Goal: Find specific page/section: Find specific page/section

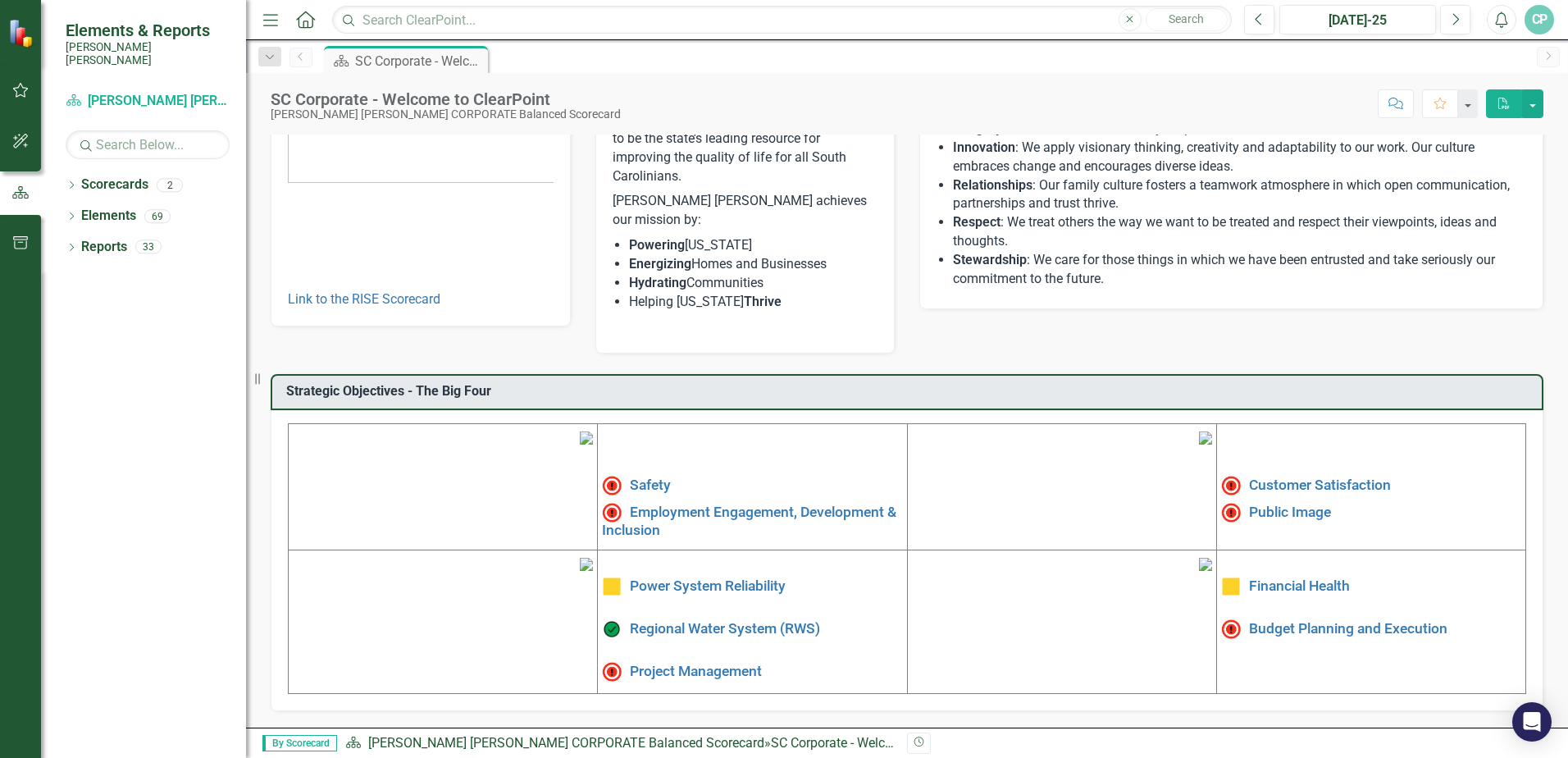
scroll to position [272, 0]
click at [70, 213] on icon "Dropdown" at bounding box center [70, 217] width 11 height 9
click at [82, 244] on icon "Dropdown" at bounding box center [79, 248] width 11 height 9
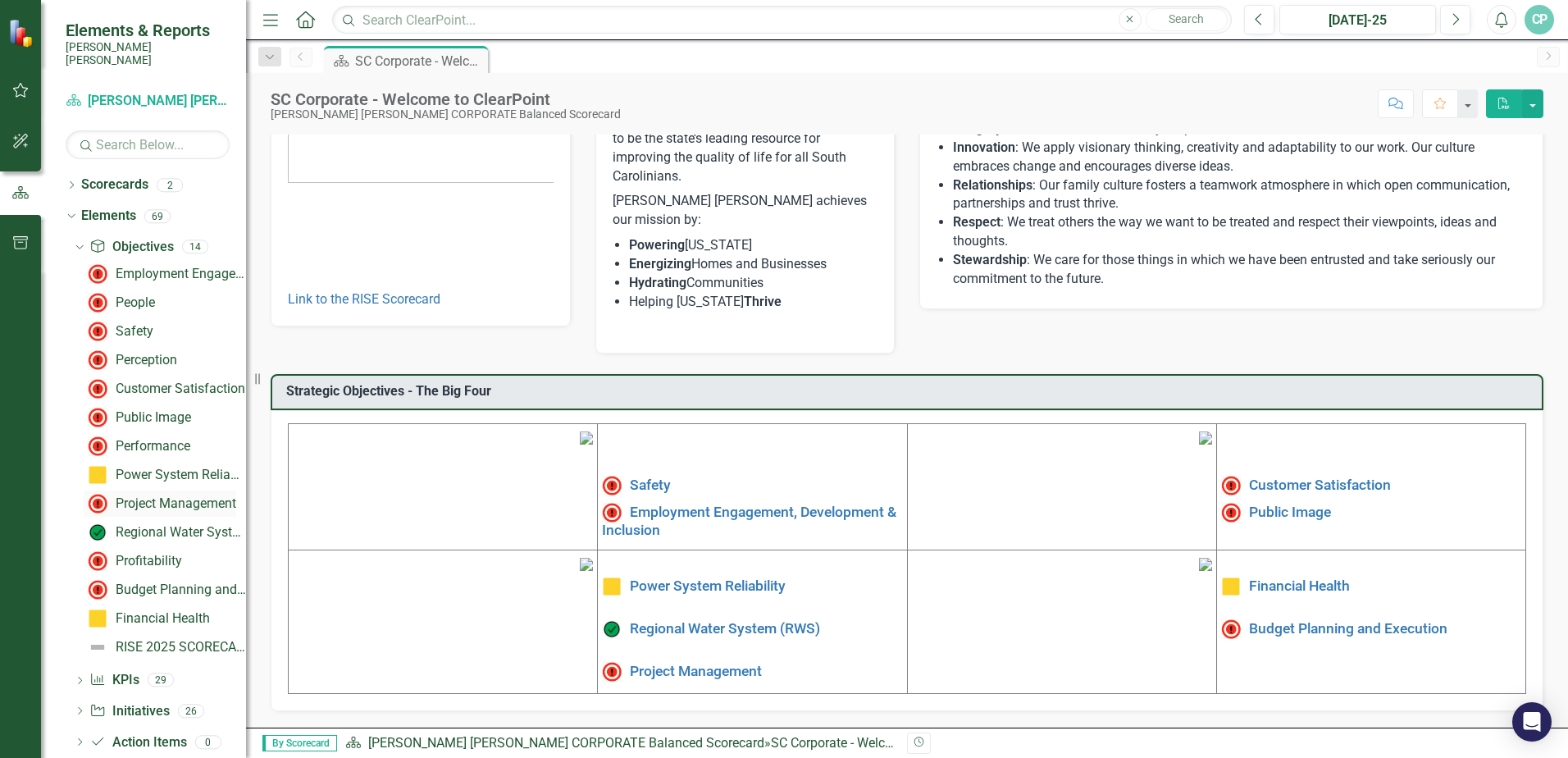
click at [143, 497] on div "Project Management" at bounding box center [176, 504] width 120 height 15
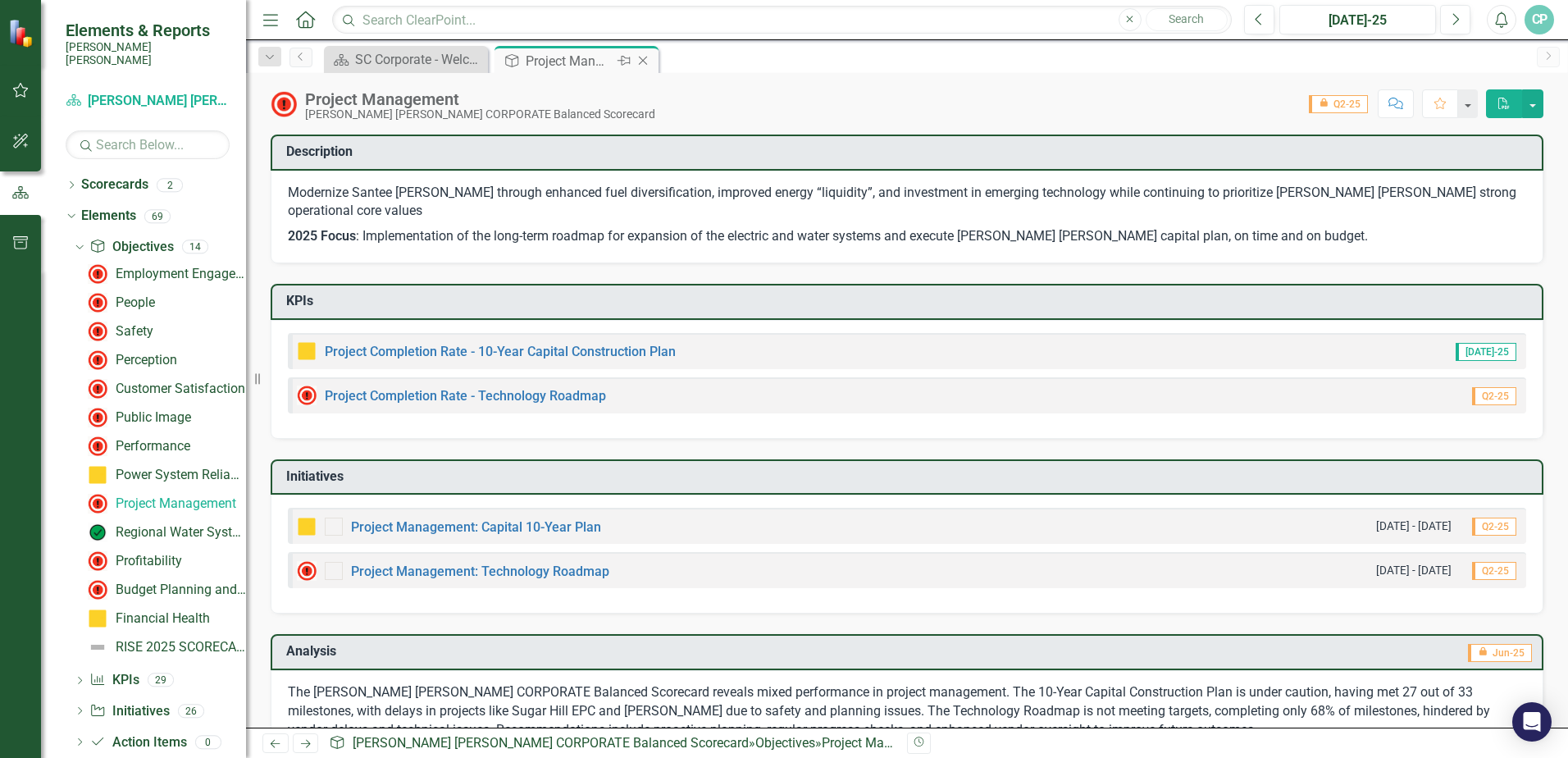
click at [544, 65] on div "Project Management" at bounding box center [570, 61] width 88 height 21
click at [431, 388] on link "Project Completion Rate - Technology Roadmap" at bounding box center [465, 396] width 281 height 15
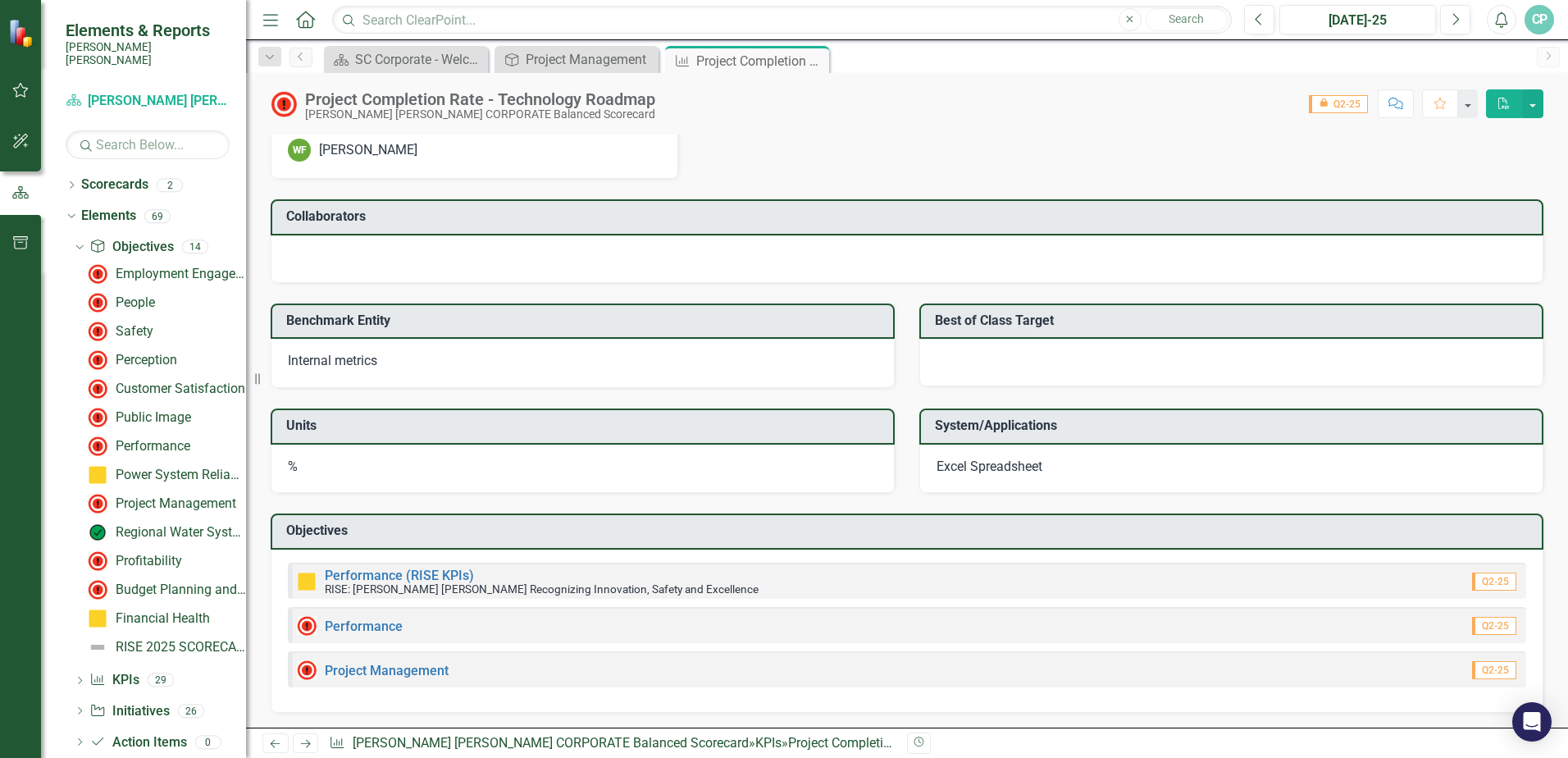
scroll to position [1461, 0]
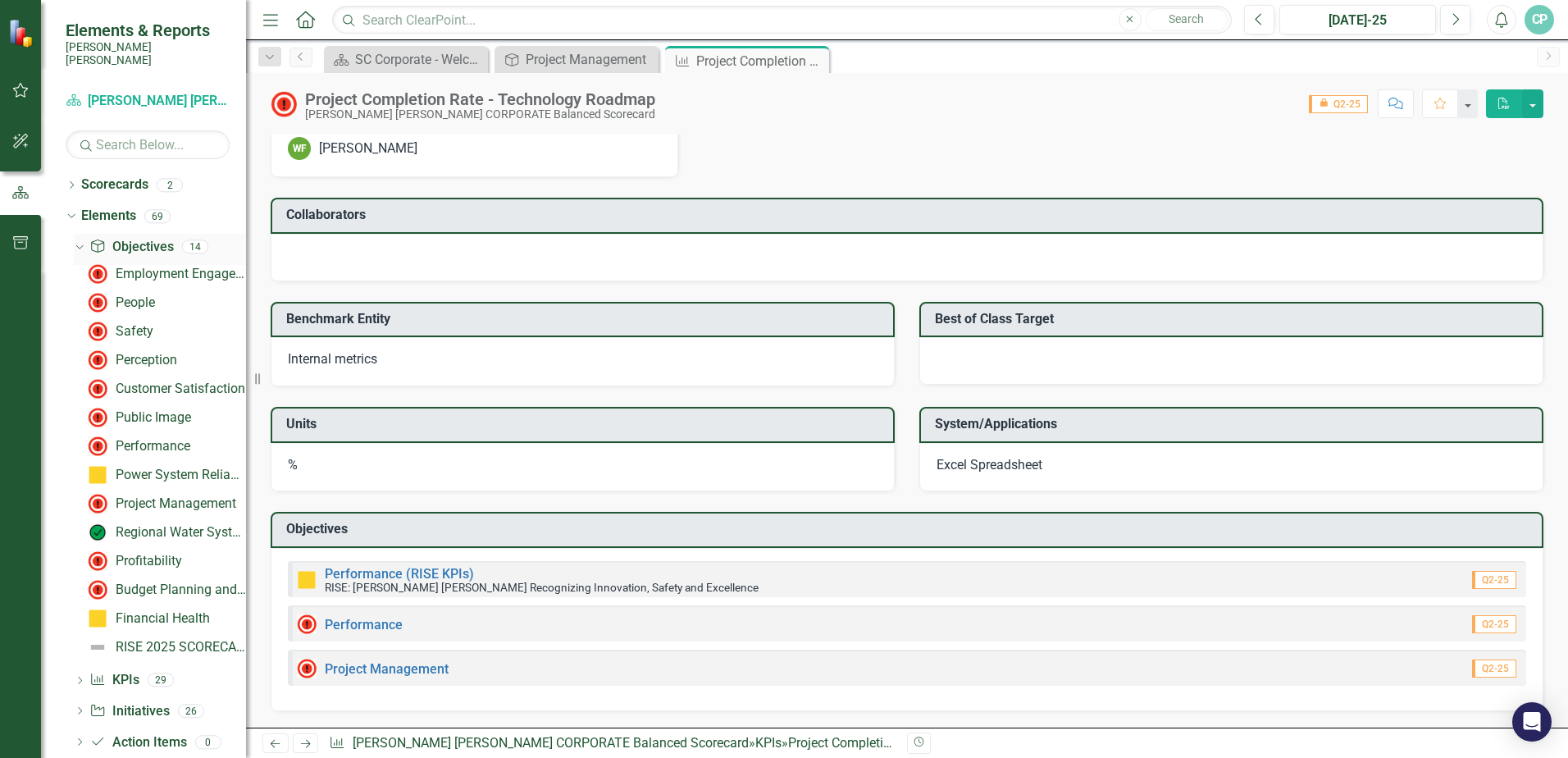
click at [78, 241] on icon "Dropdown" at bounding box center [77, 246] width 9 height 11
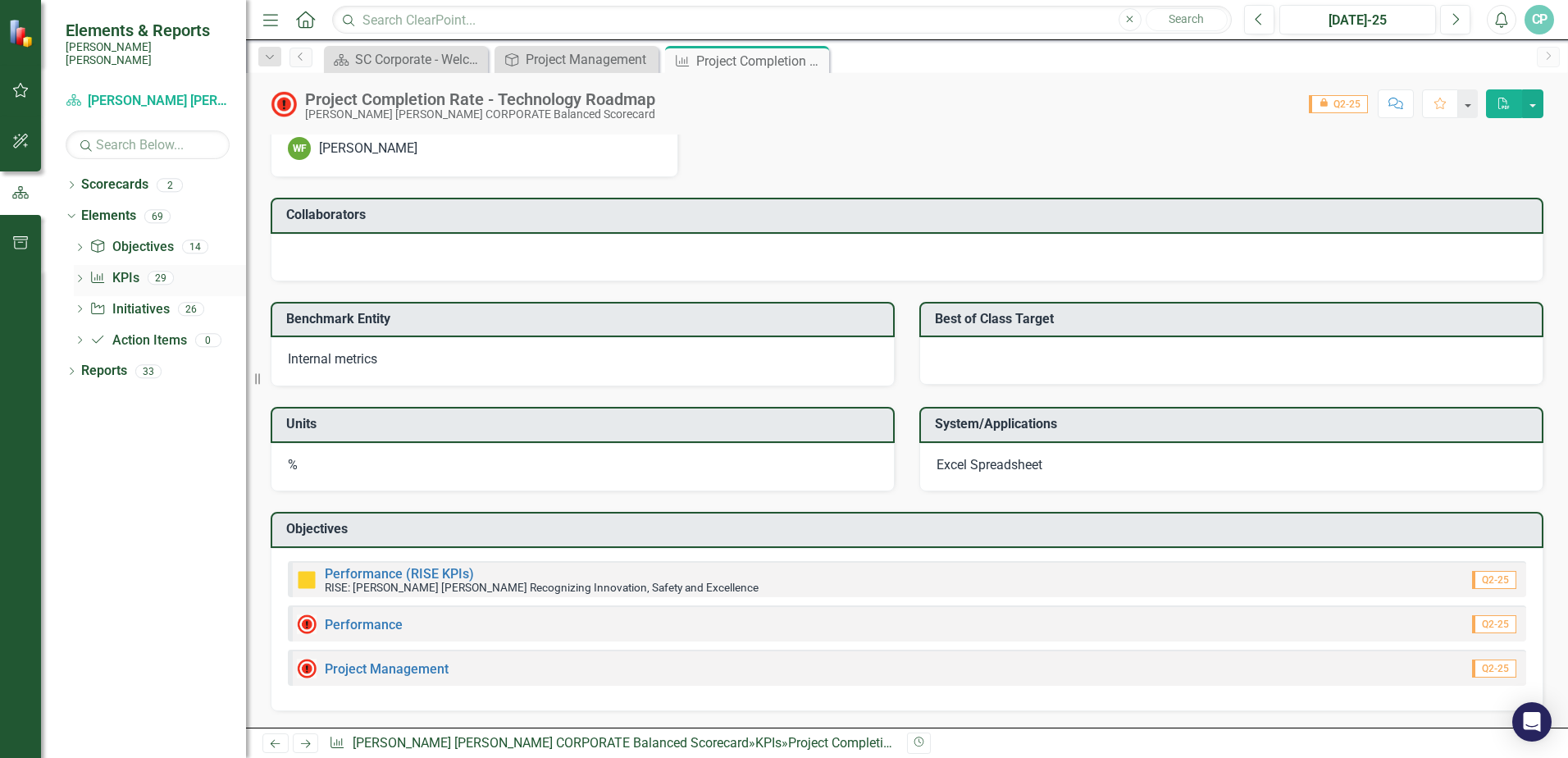
click at [83, 276] on icon "Dropdown" at bounding box center [79, 280] width 11 height 9
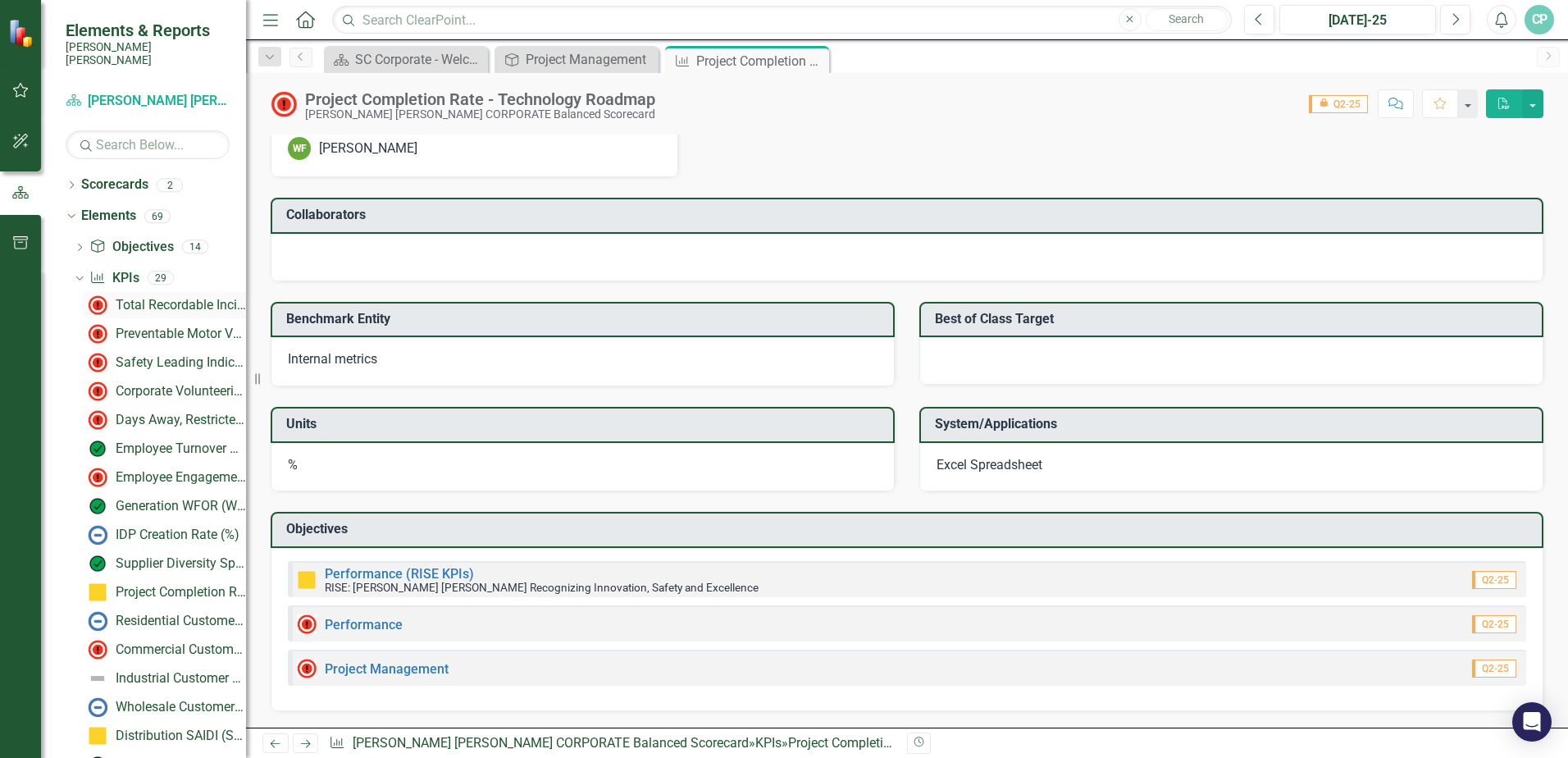
click at [150, 298] on div "Total Recordable Incident Rate (TRIR)" at bounding box center [181, 305] width 131 height 15
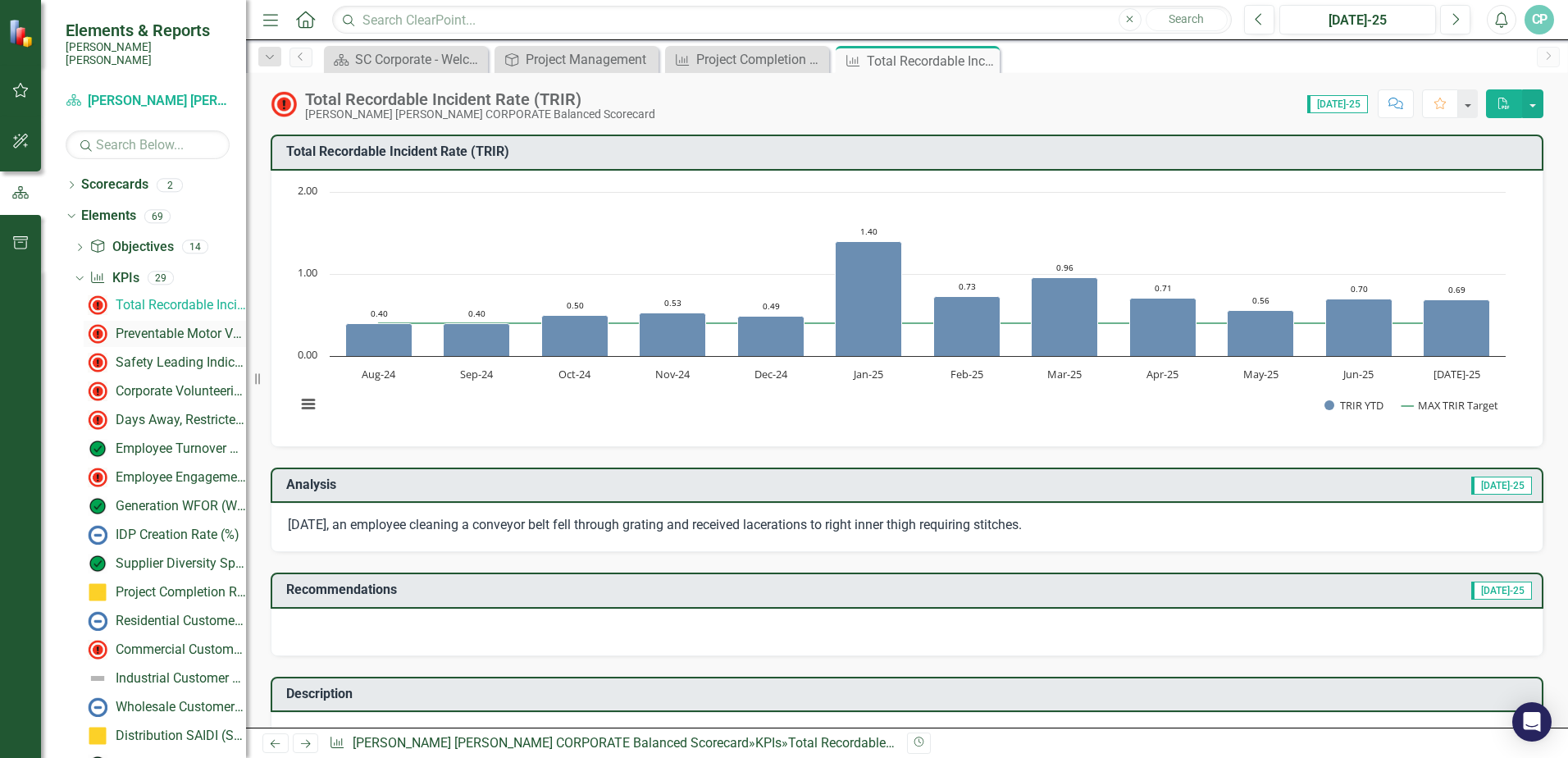
click at [151, 327] on div "Preventable Motor Vehicle Accident (PMVA) Rate*" at bounding box center [181, 333] width 131 height 15
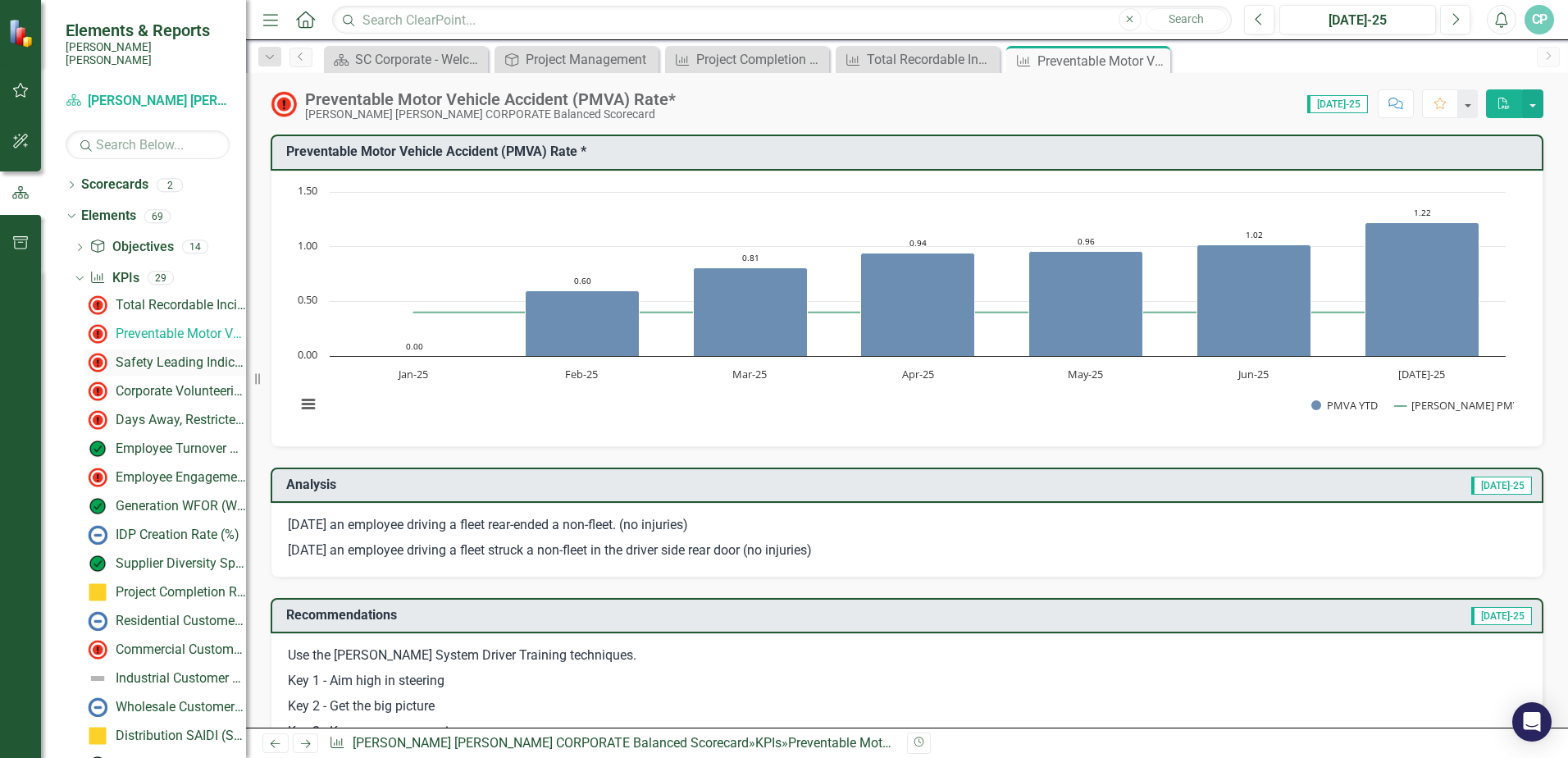
click at [156, 355] on div "Safety Leading Indicator Reports (LIRs)" at bounding box center [181, 362] width 131 height 15
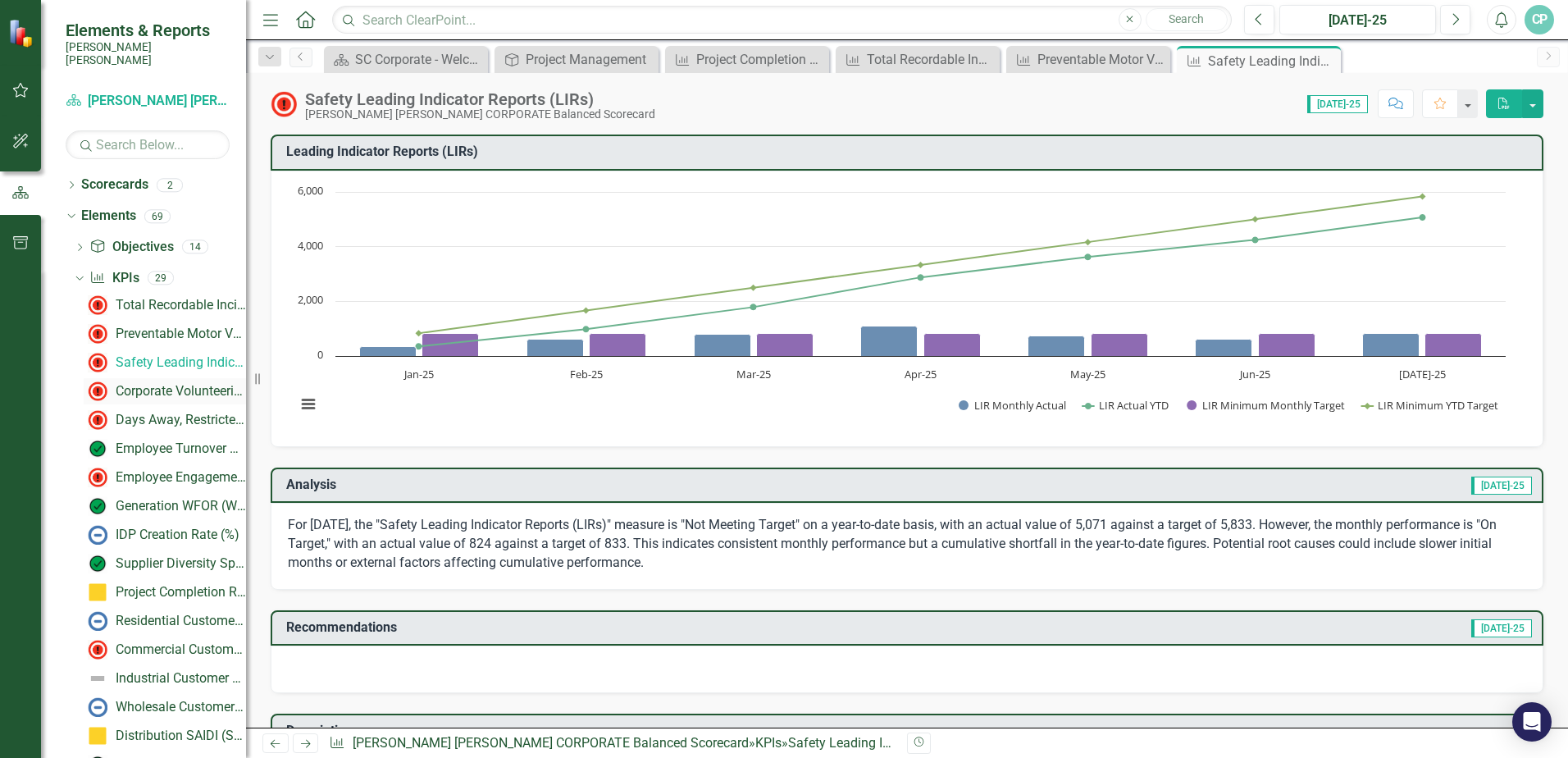
click at [155, 384] on div "Corporate Volunteerism Rate" at bounding box center [181, 391] width 131 height 15
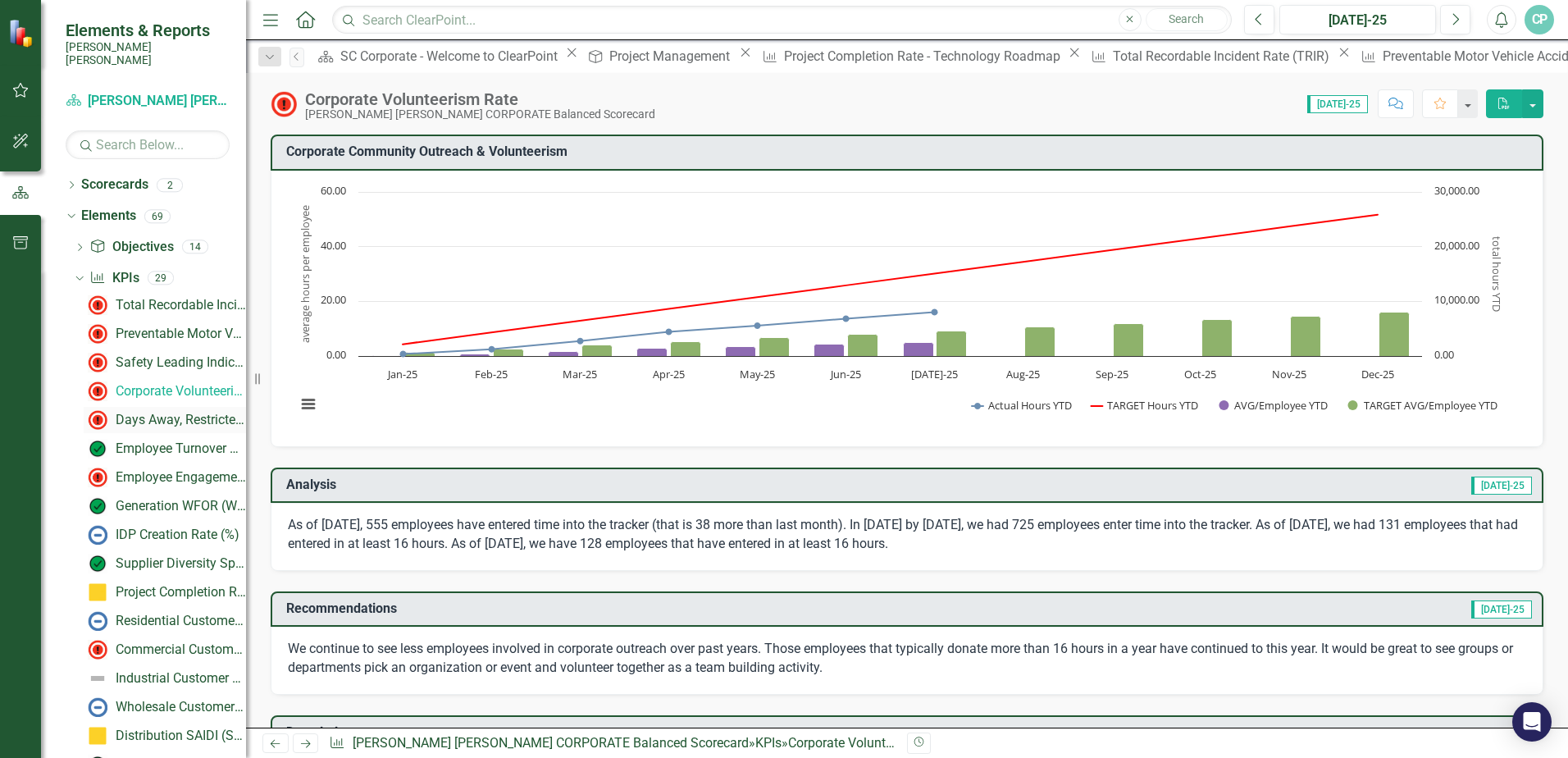
click at [149, 413] on div "Days Away, Restricted, Transferred (DART) Rate" at bounding box center [181, 419] width 131 height 15
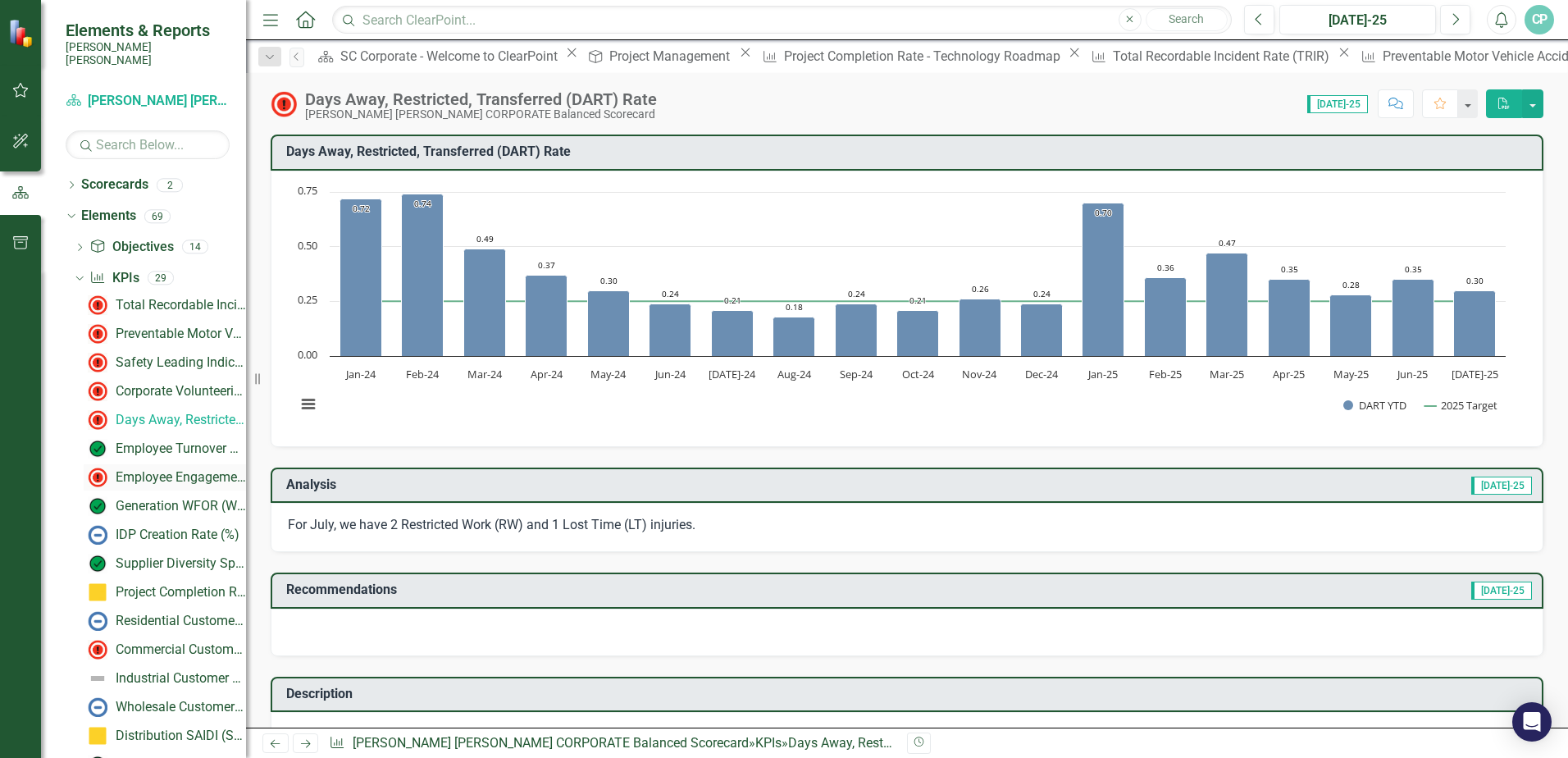
click at [162, 470] on div "Employee Engagement - %Employee Participation in Gallup Survey​" at bounding box center [181, 477] width 131 height 15
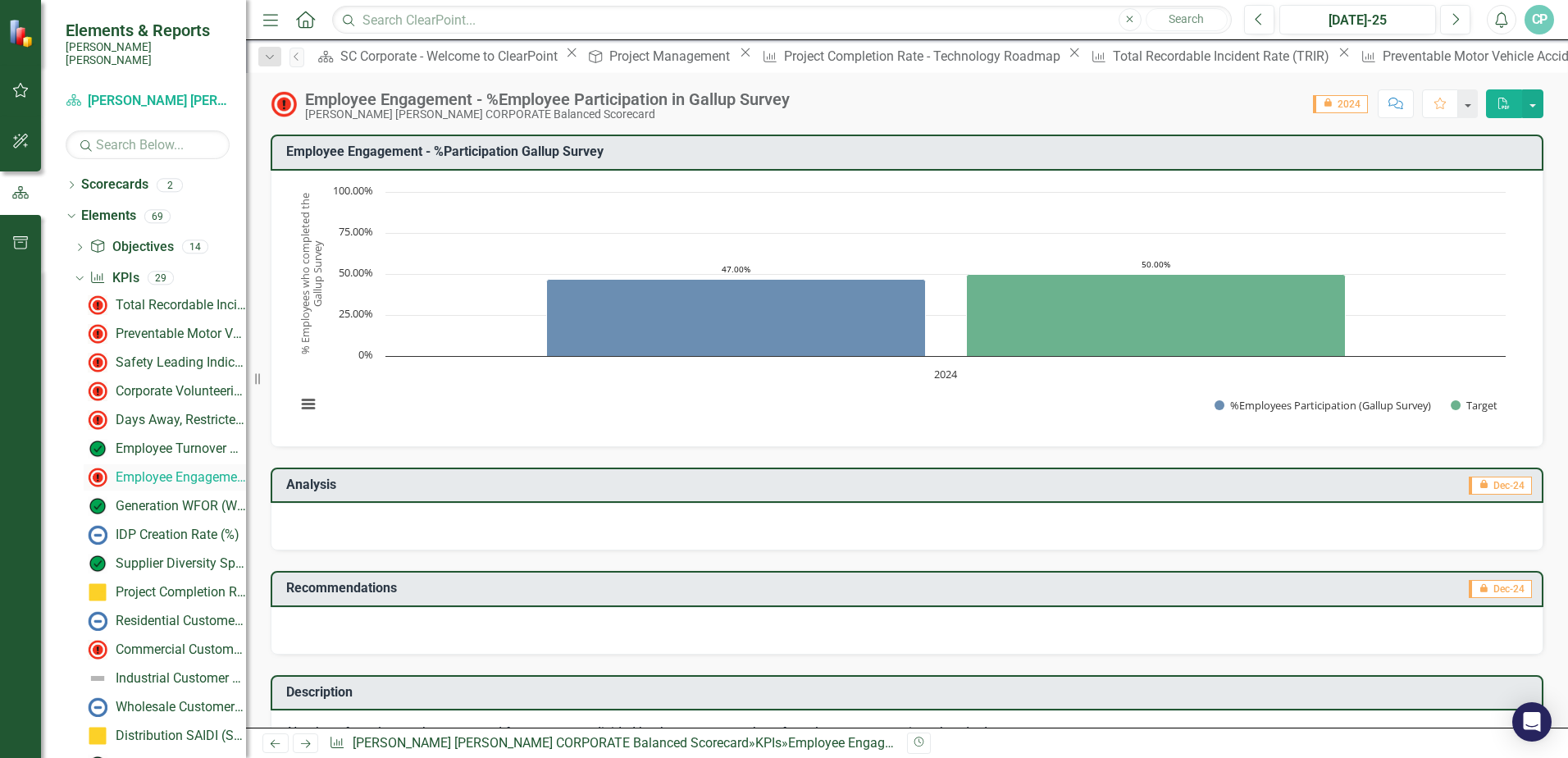
scroll to position [82, 0]
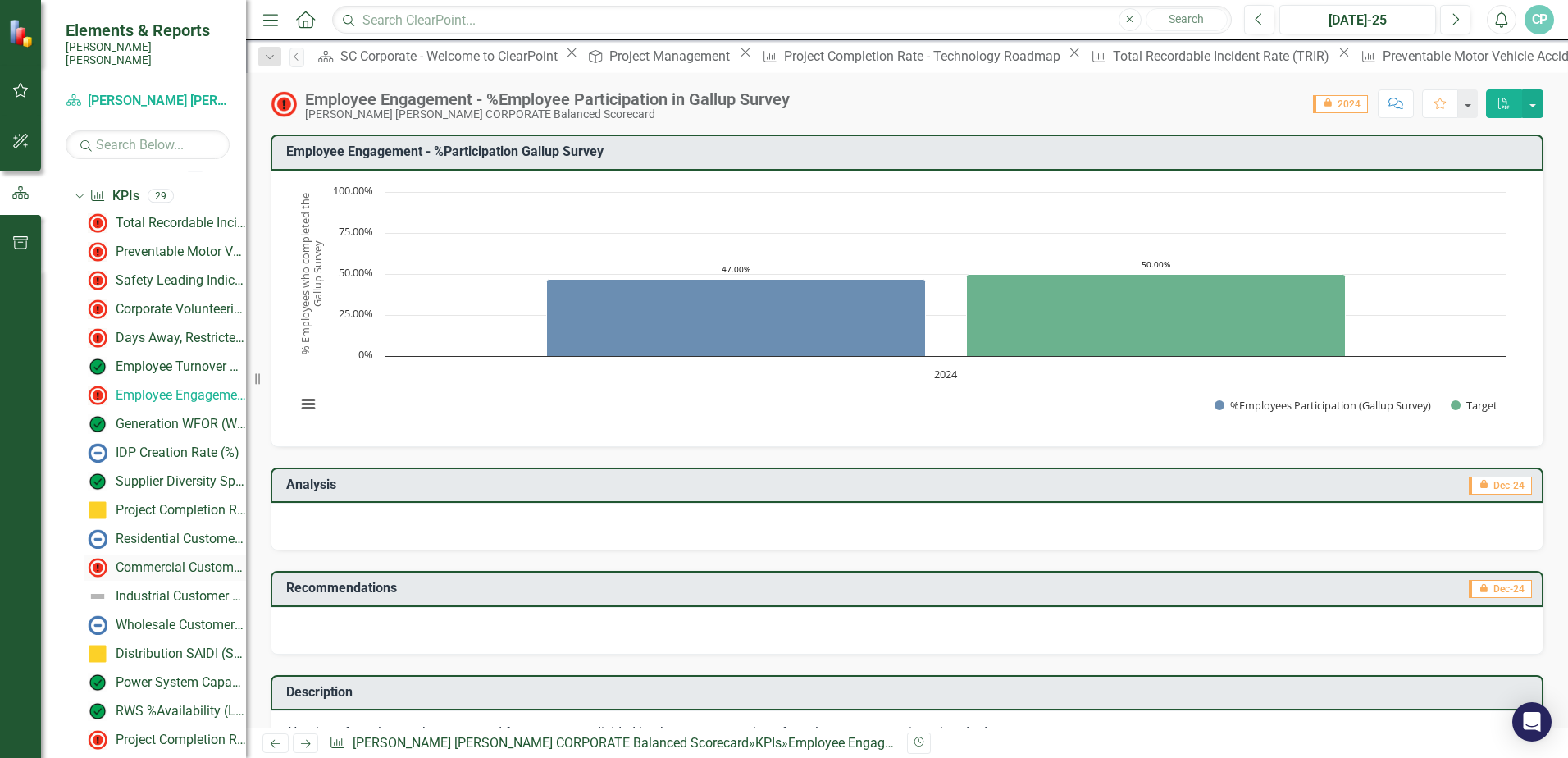
click at [144, 560] on div "Commercial Customer Survey % Satisfaction​" at bounding box center [181, 567] width 131 height 15
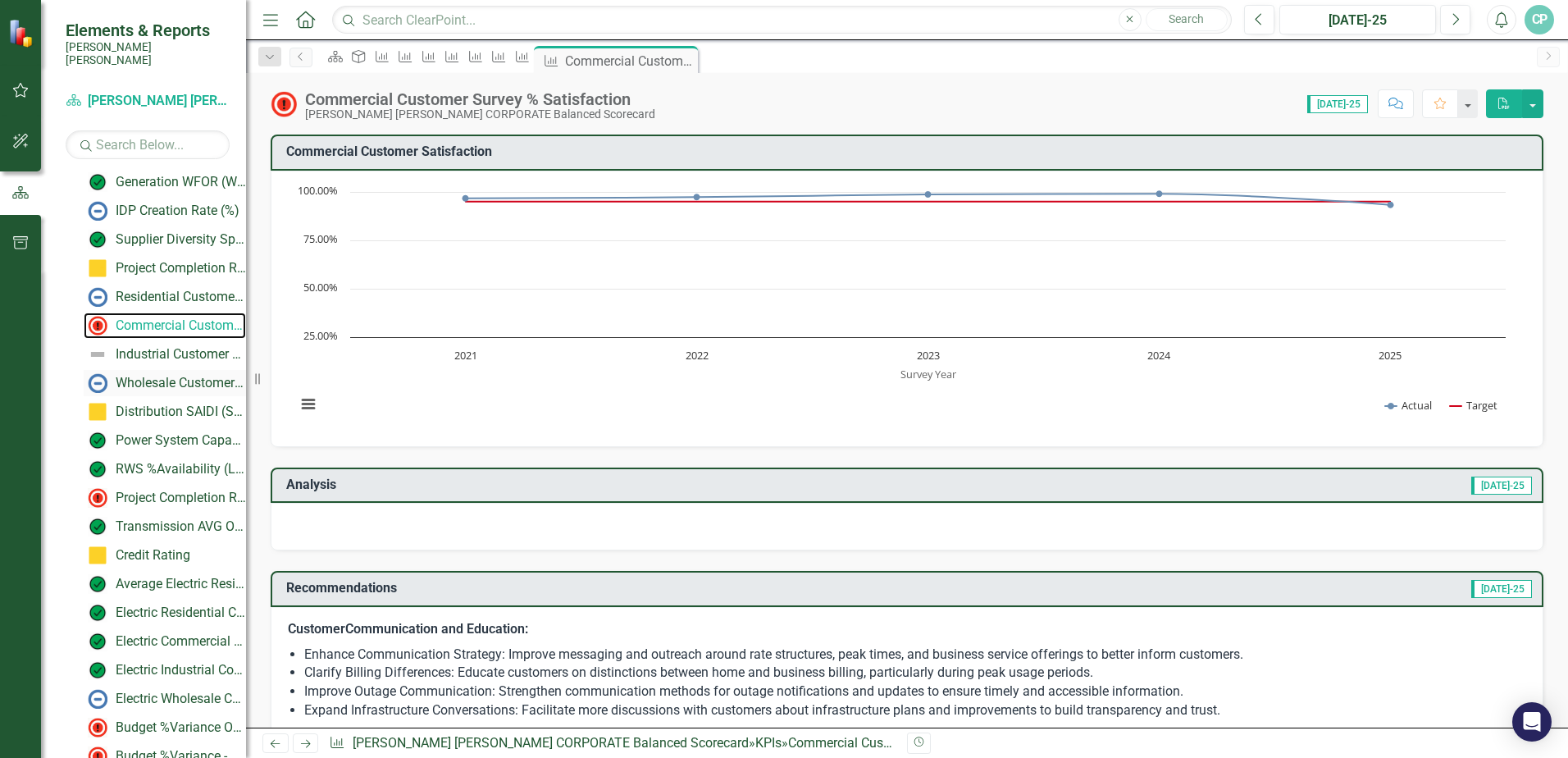
scroll to position [328, 0]
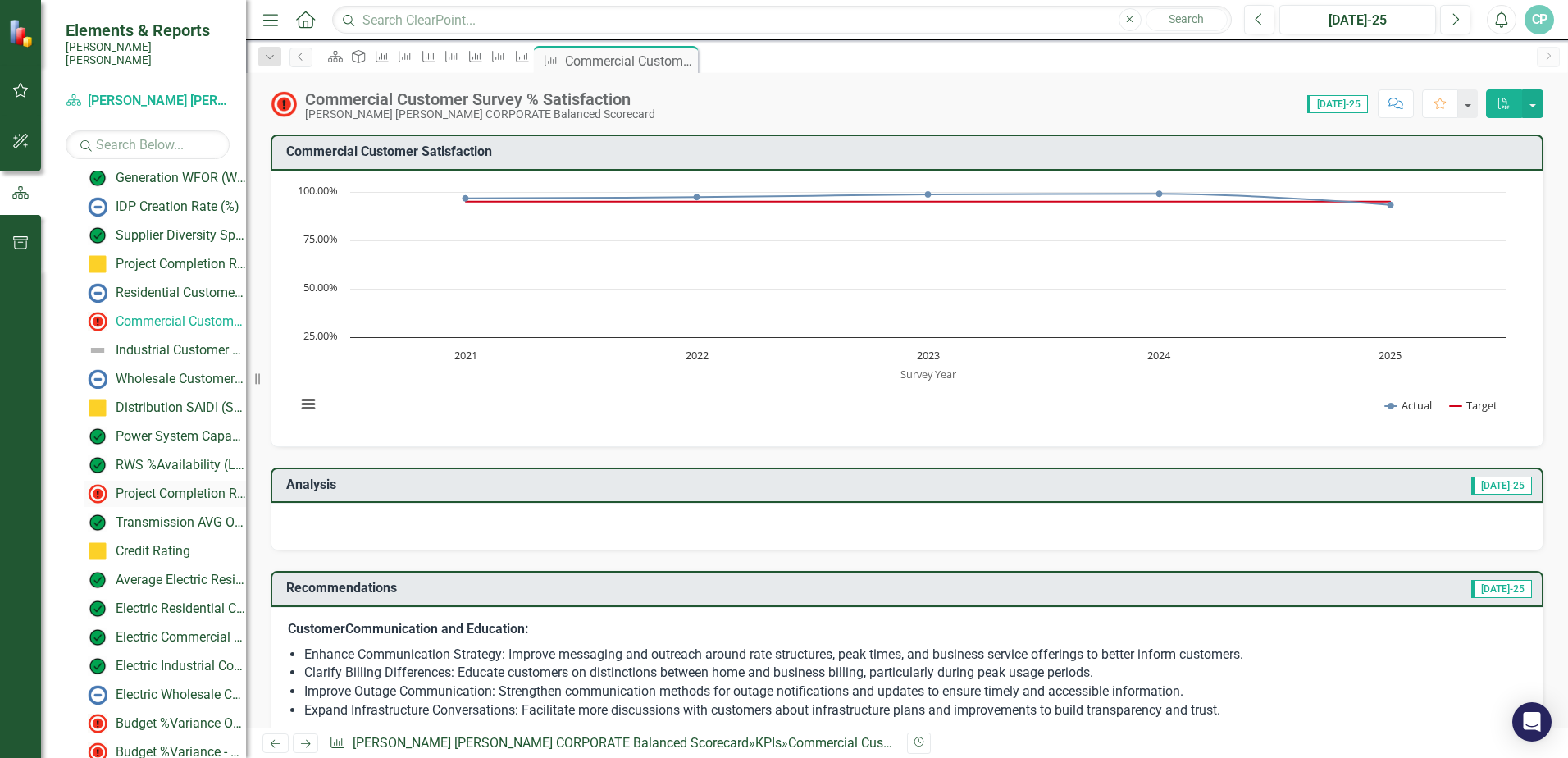
click at [169, 486] on div "Project Completion Rate - Technology Roadmap" at bounding box center [181, 493] width 131 height 15
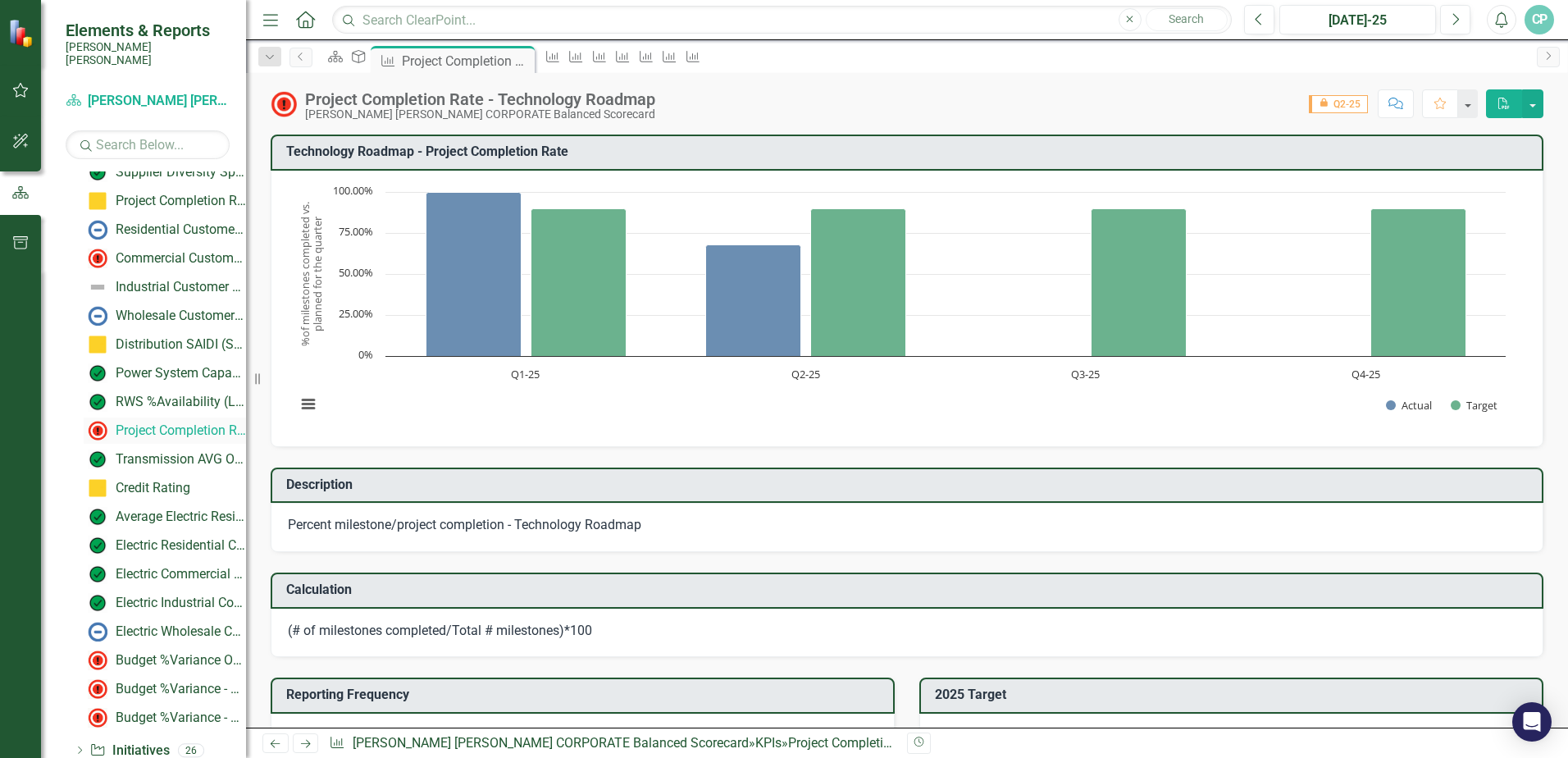
scroll to position [450, 0]
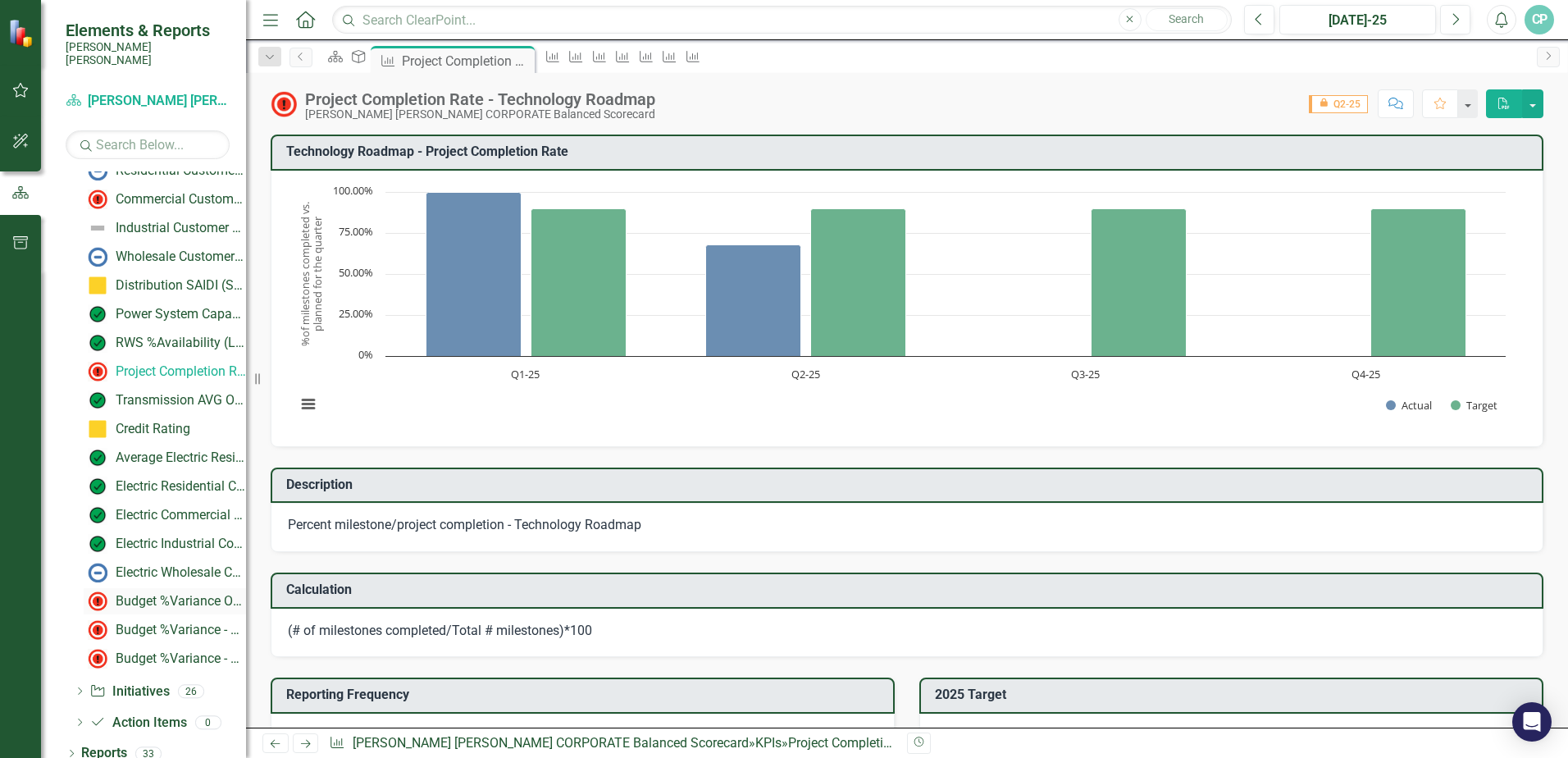
click at [137, 594] on div "Budget %Variance Overall - Electric & Water NFOM + CAPITAL" at bounding box center [181, 601] width 131 height 15
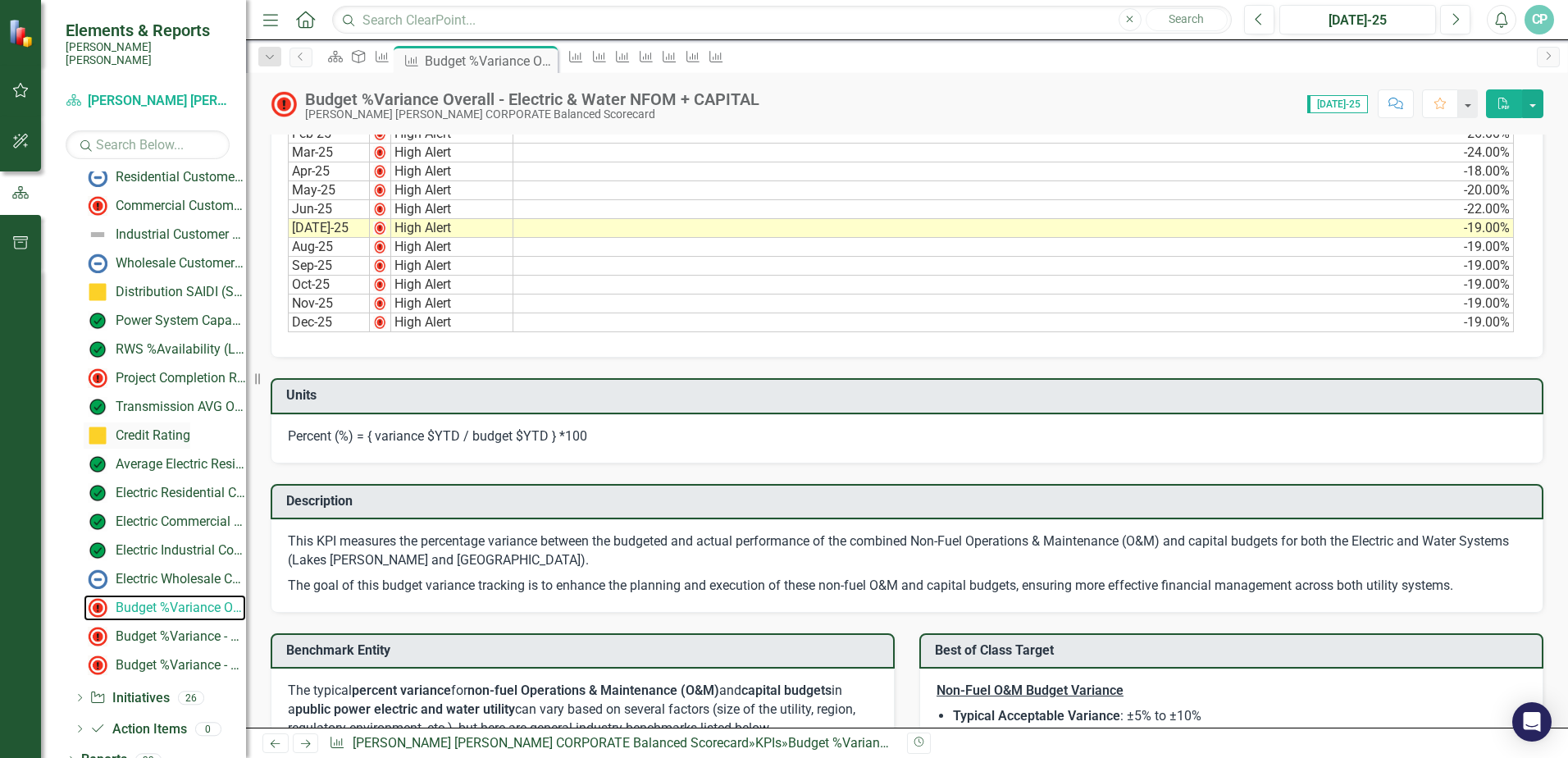
scroll to position [450, 0]
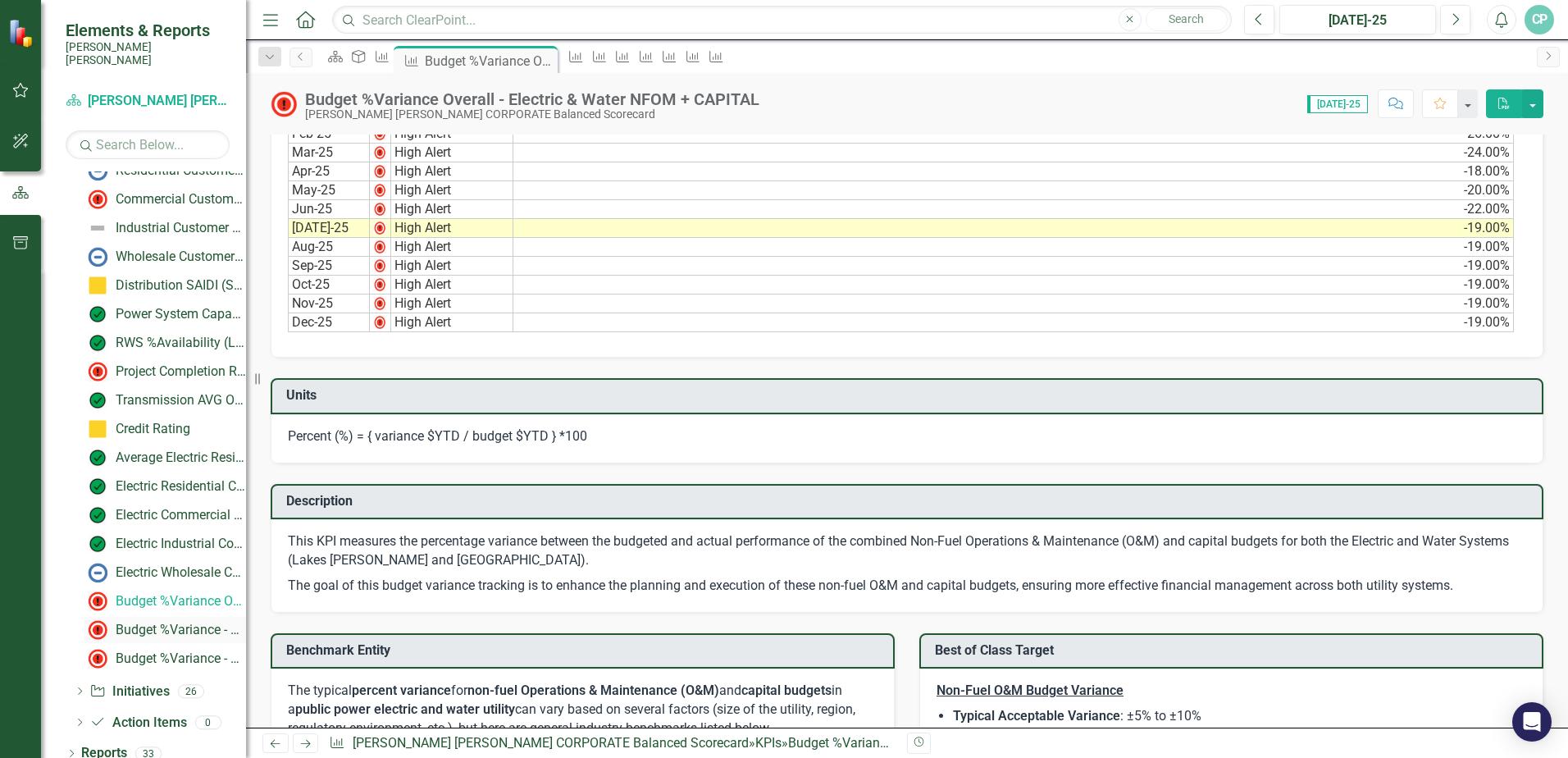
click at [143, 623] on div "Budget %Variance​ - Electric NFOM + CAPITAL" at bounding box center [181, 630] width 131 height 15
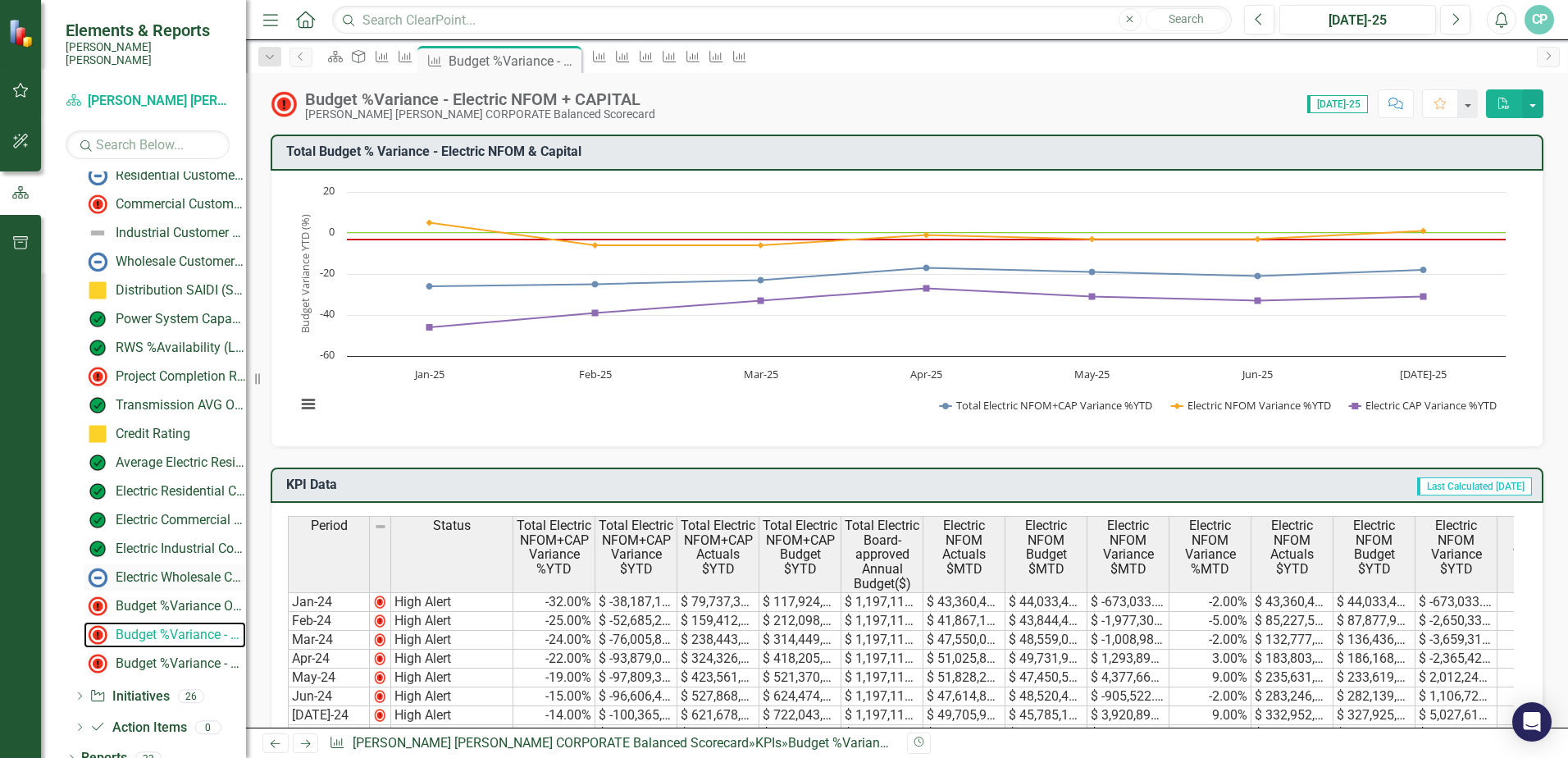
scroll to position [450, 0]
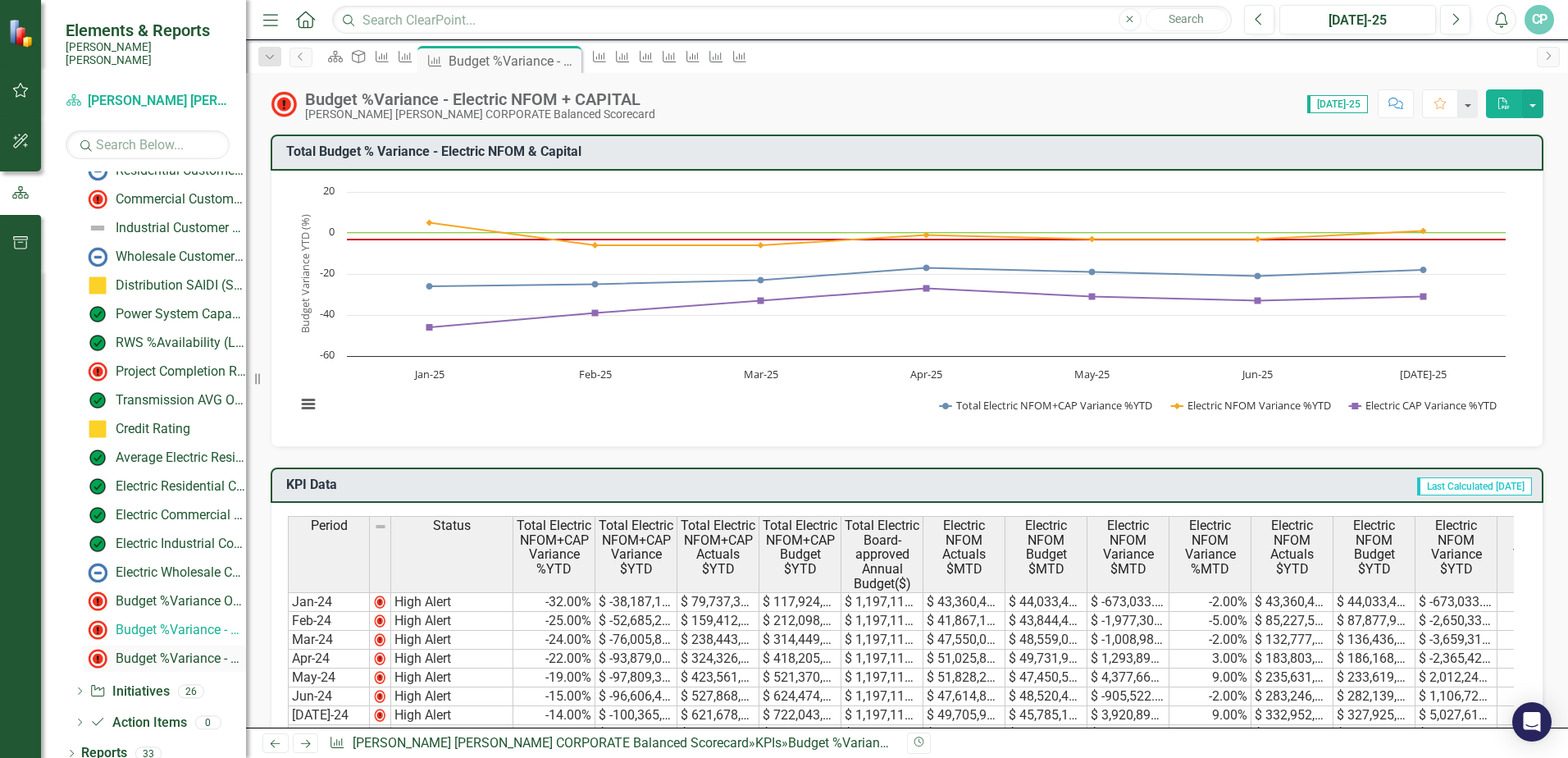
click at [154, 651] on div "Budget %Variance​ - Water NFOM + CAPITAL" at bounding box center [181, 658] width 131 height 15
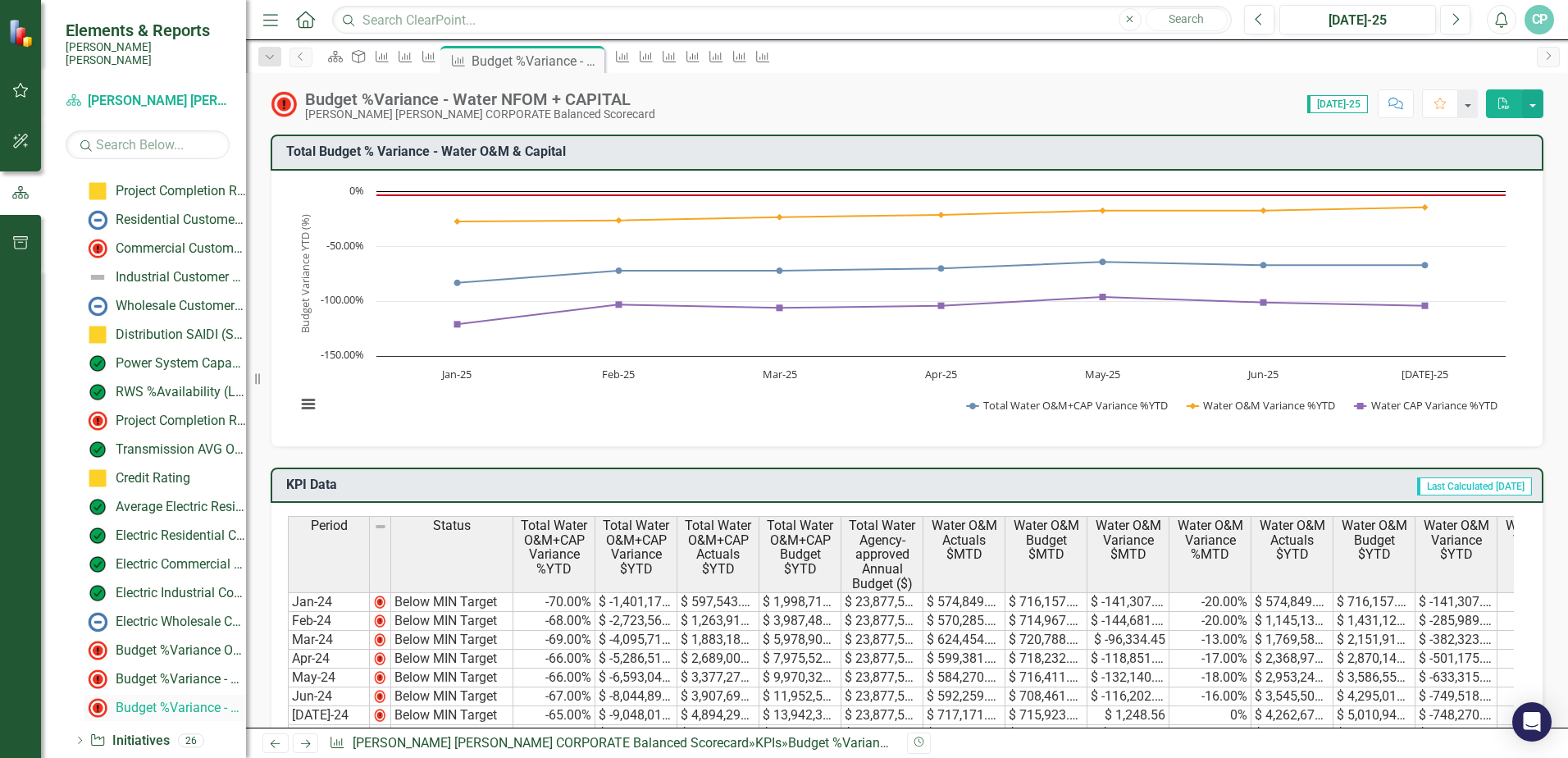
scroll to position [450, 0]
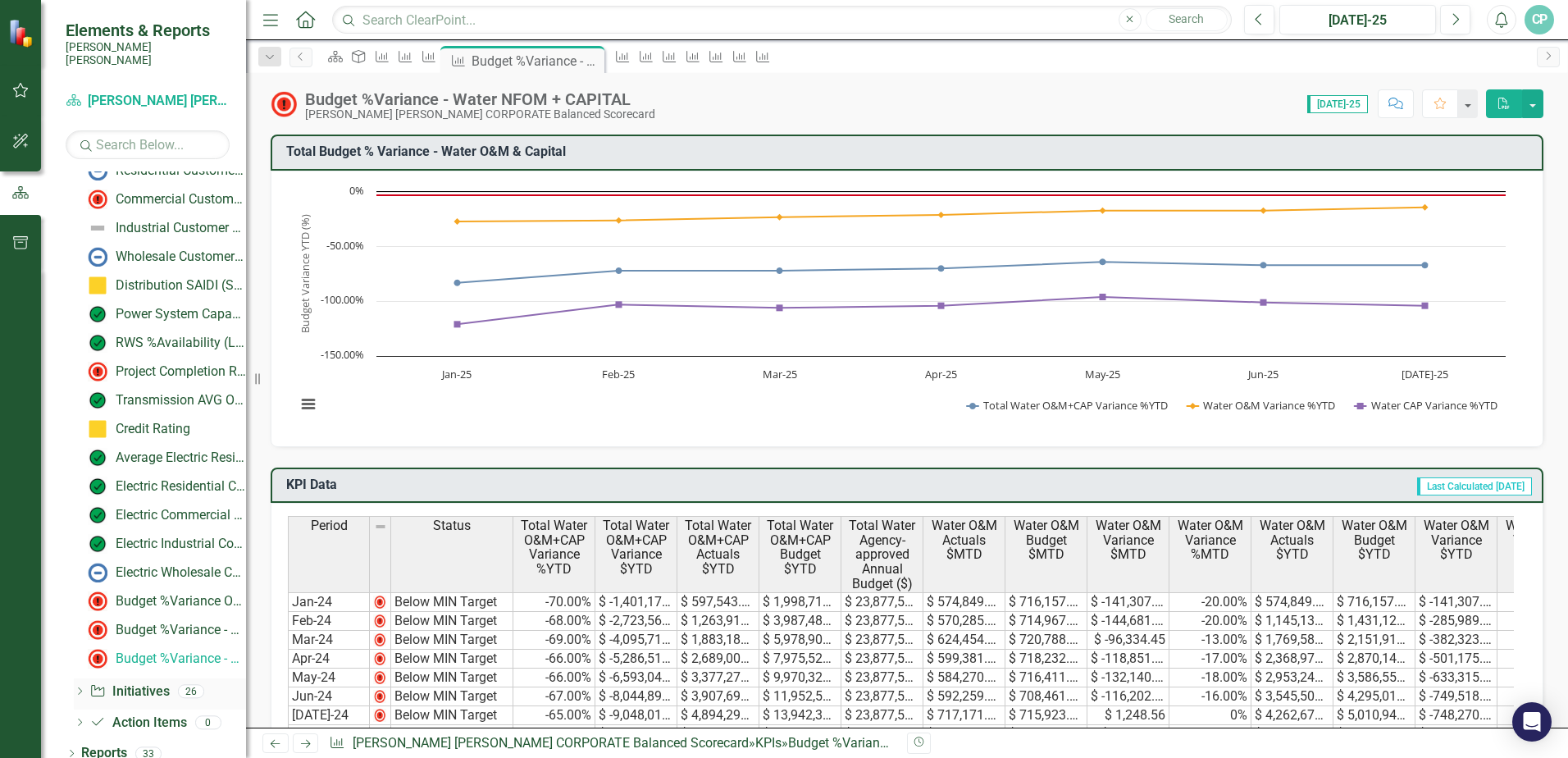
click at [82, 688] on icon at bounding box center [80, 691] width 4 height 8
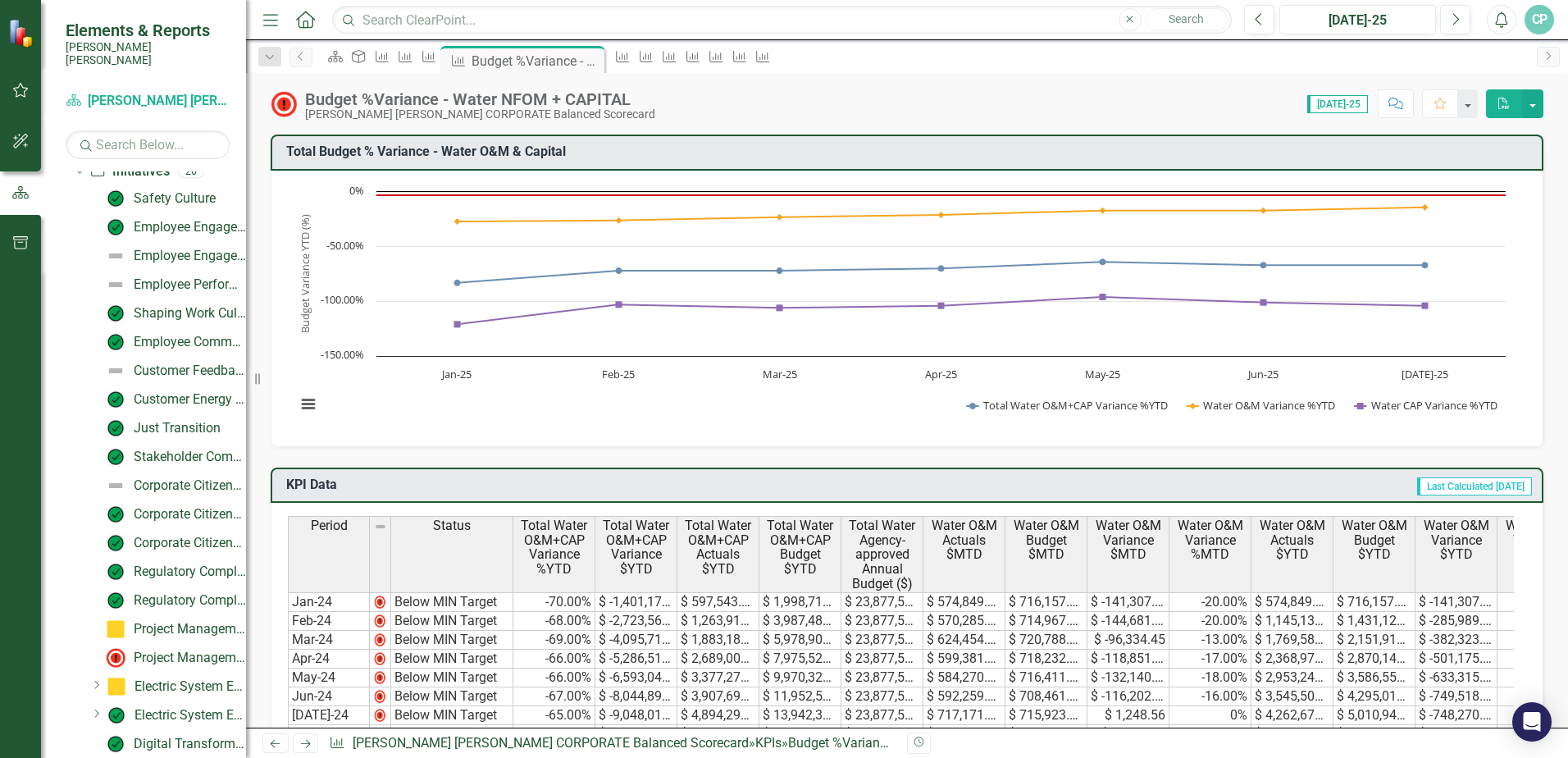
scroll to position [282, 0]
click at [181, 506] on div "Project Management: Technology Roadmap" at bounding box center [190, 513] width 113 height 15
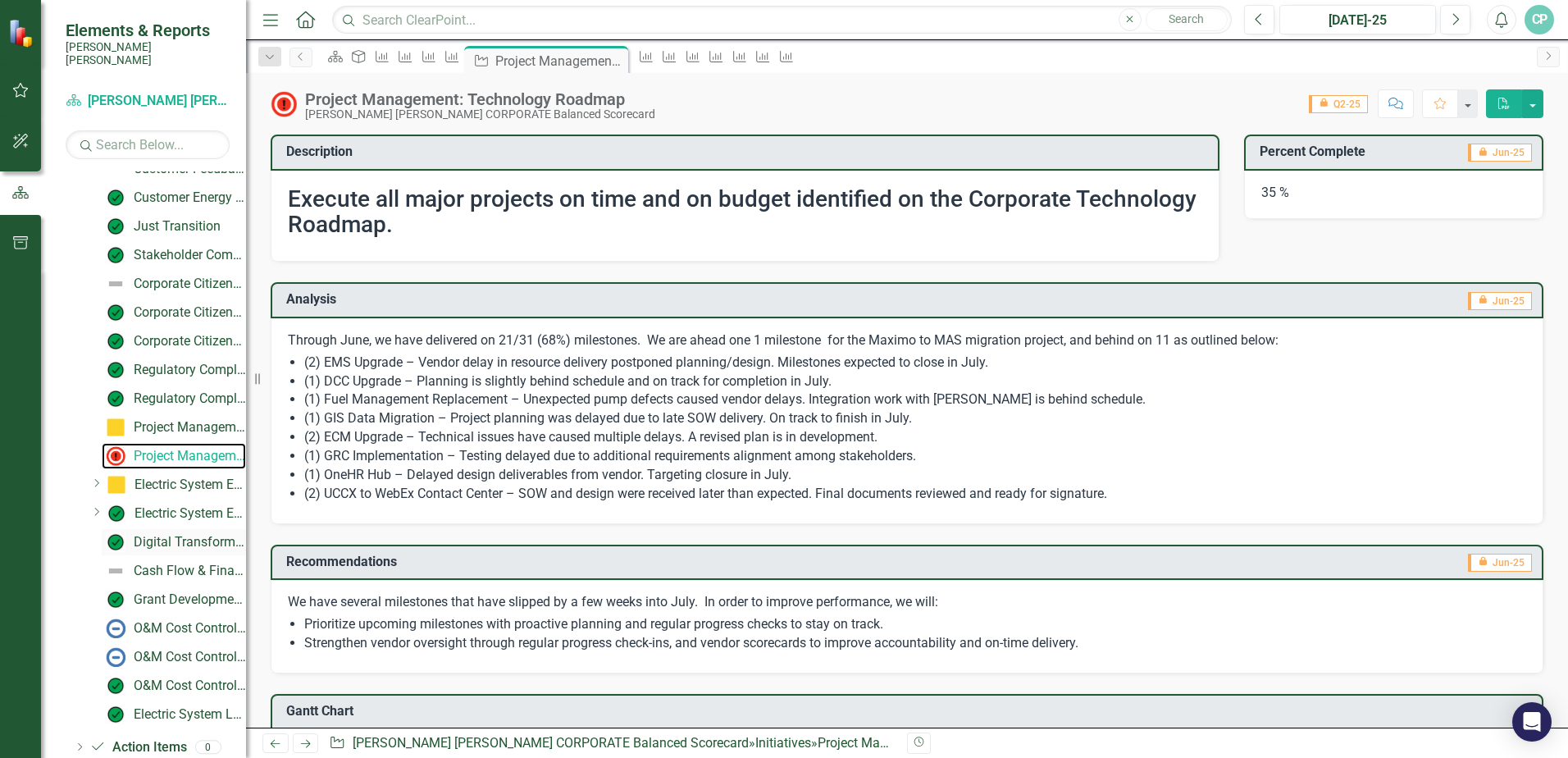
scroll to position [364, 0]
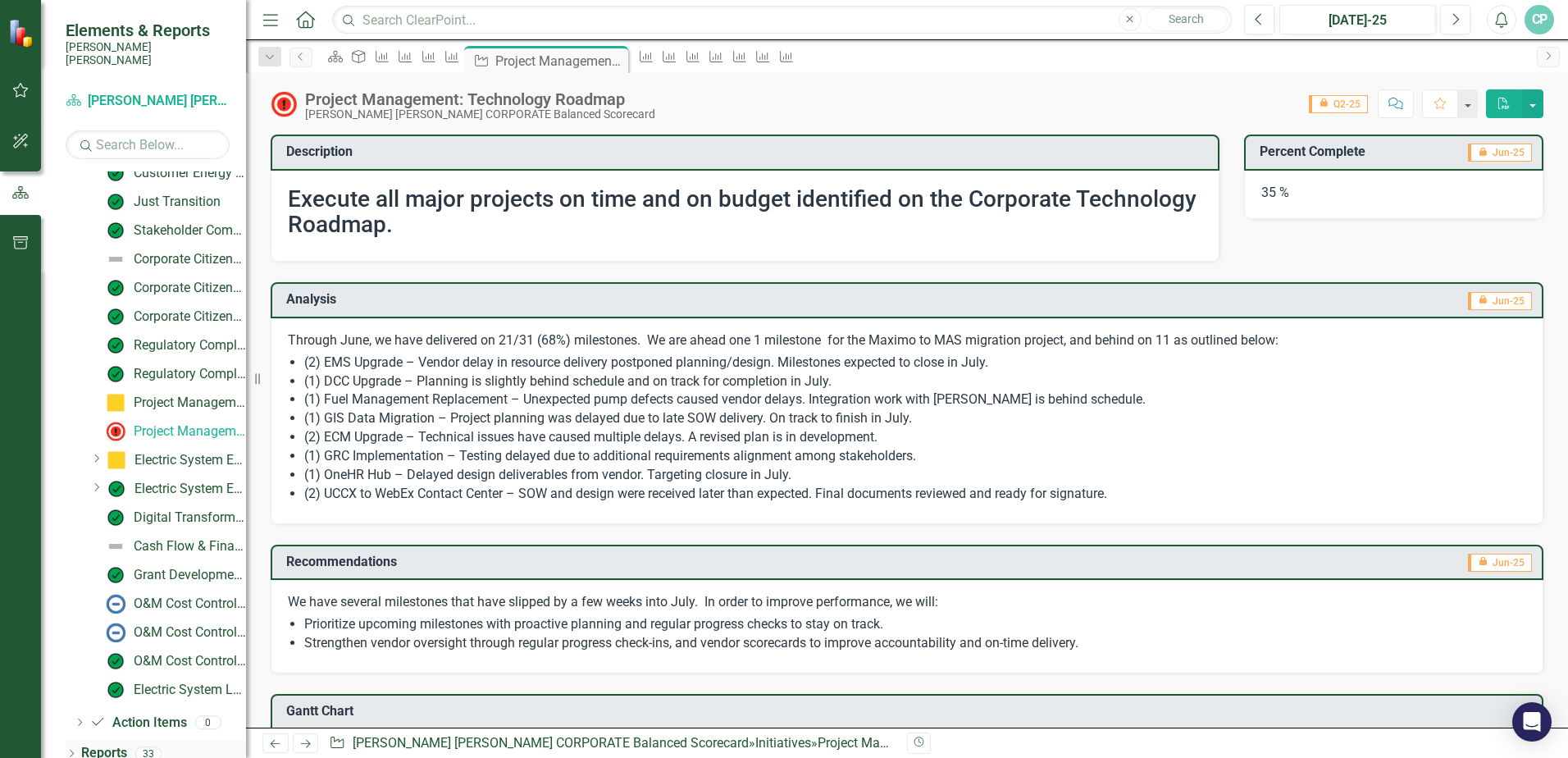
click at [74, 750] on icon "Dropdown" at bounding box center [70, 755] width 11 height 9
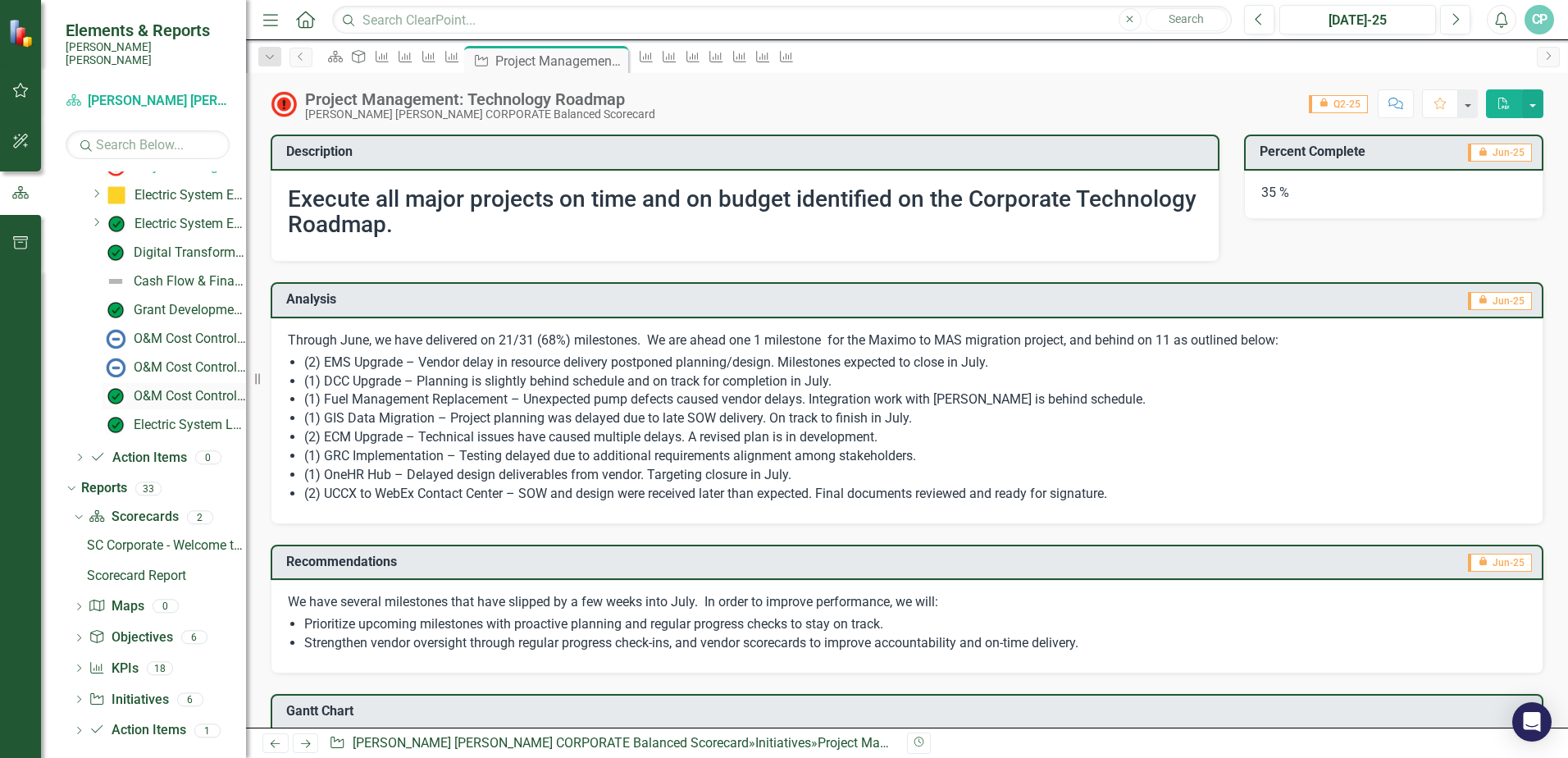
scroll to position [631, 0]
click at [78, 510] on icon "Dropdown" at bounding box center [76, 515] width 9 height 11
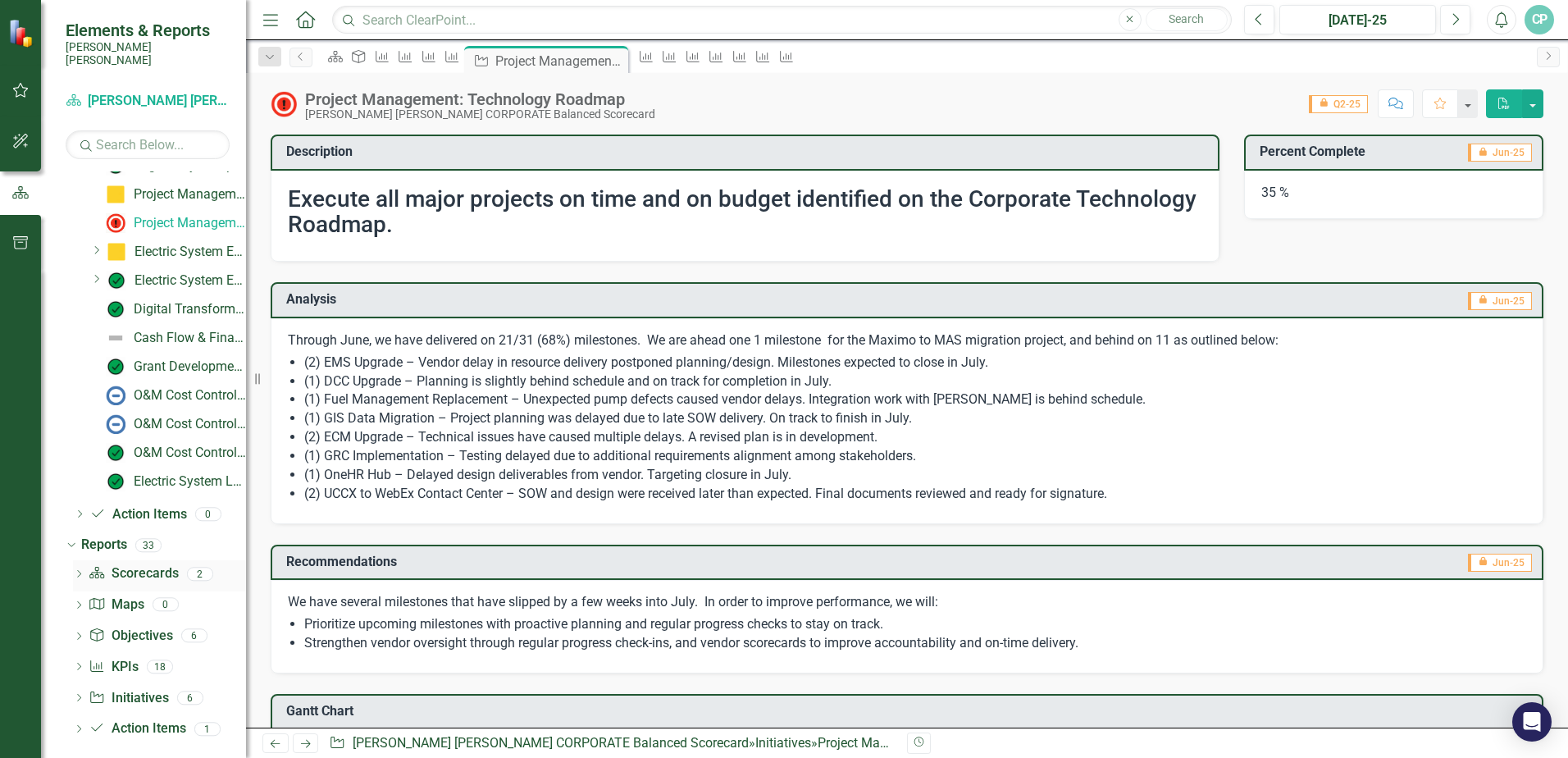
click at [76, 571] on icon "Dropdown" at bounding box center [78, 575] width 11 height 9
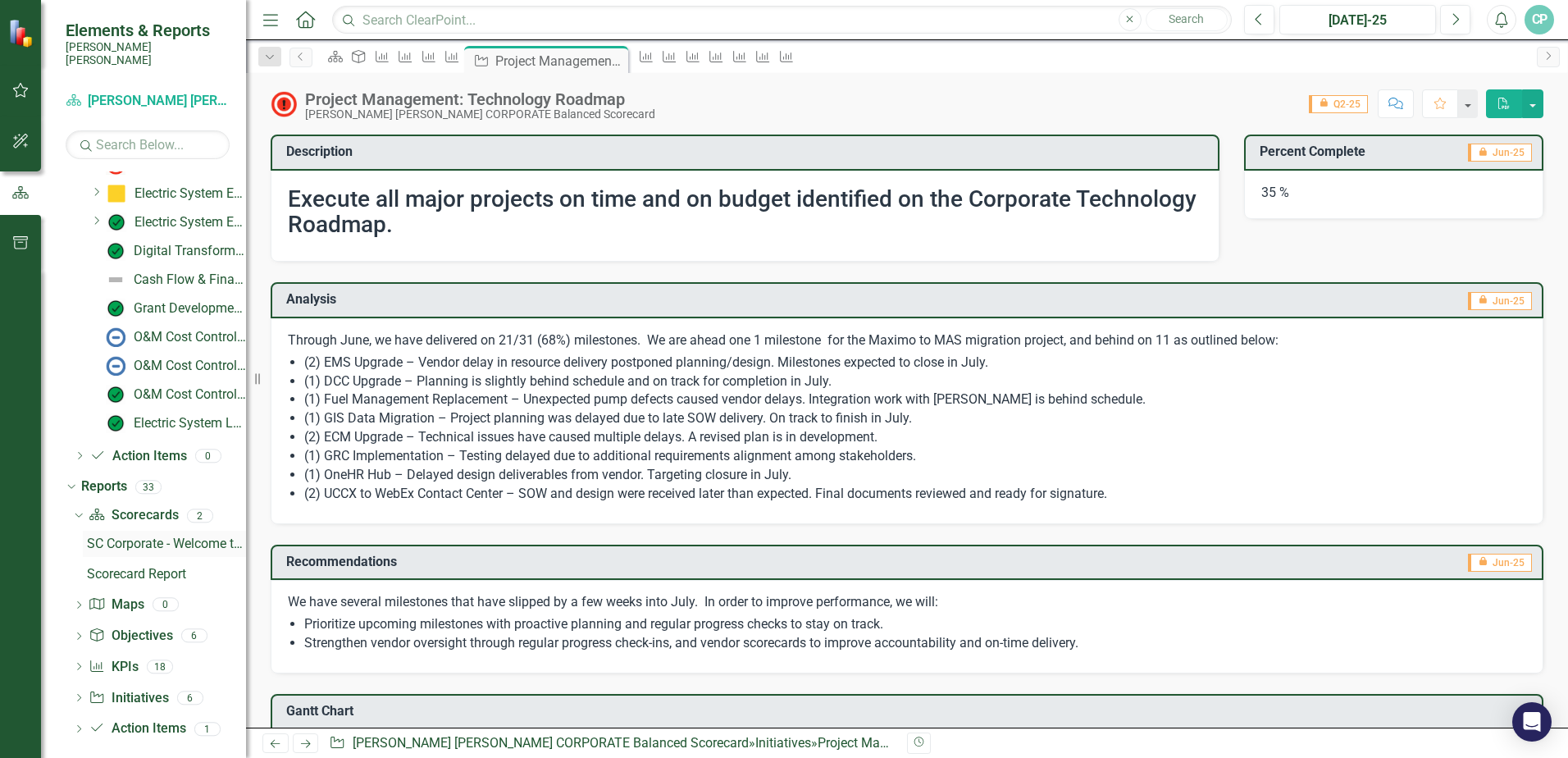
click at [115, 536] on div "SC Corporate - Welcome to ClearPoint" at bounding box center [166, 543] width 159 height 15
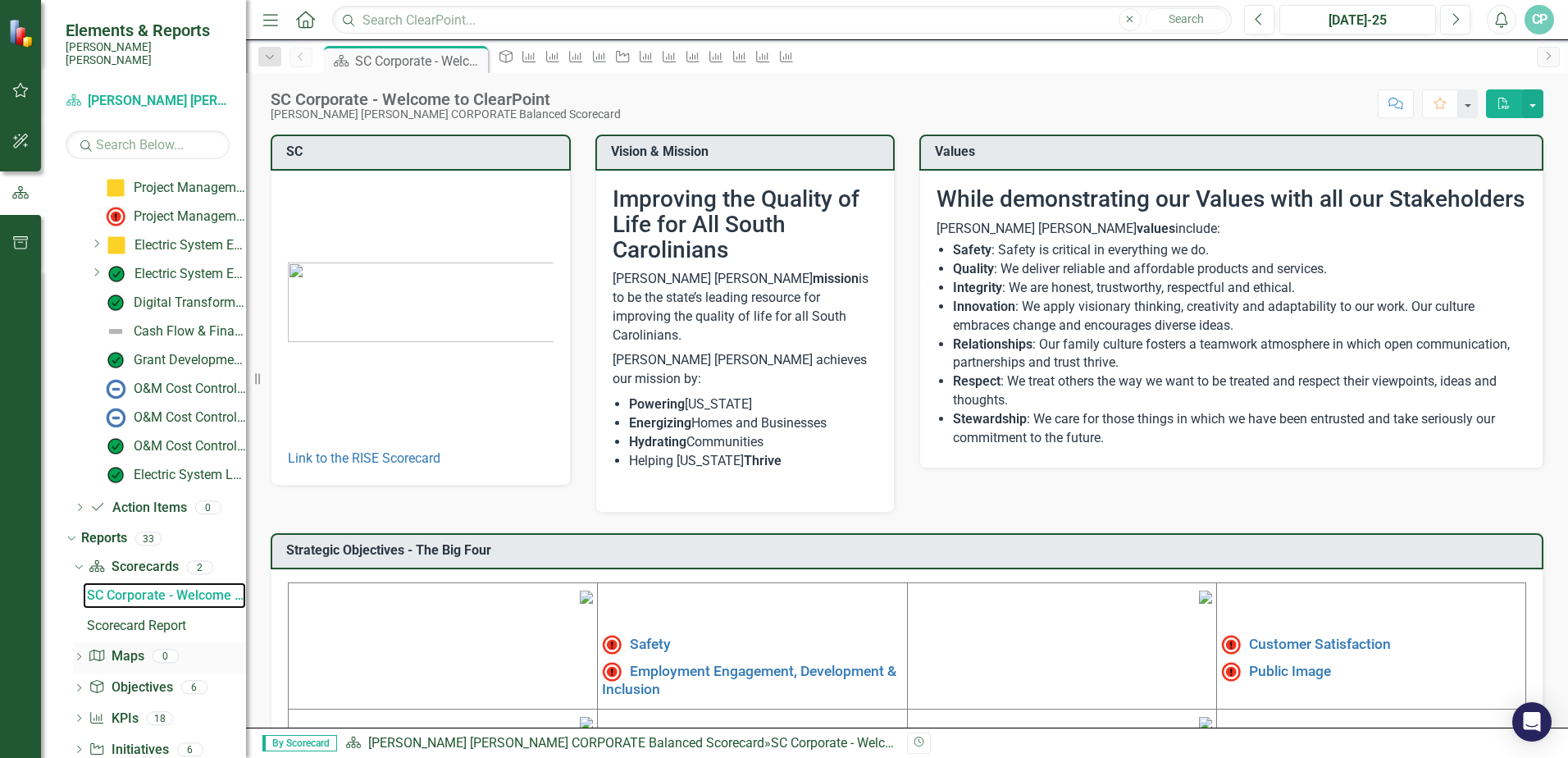
scroll to position [581, 0]
click at [138, 617] on div "Scorecard Report" at bounding box center [166, 624] width 159 height 15
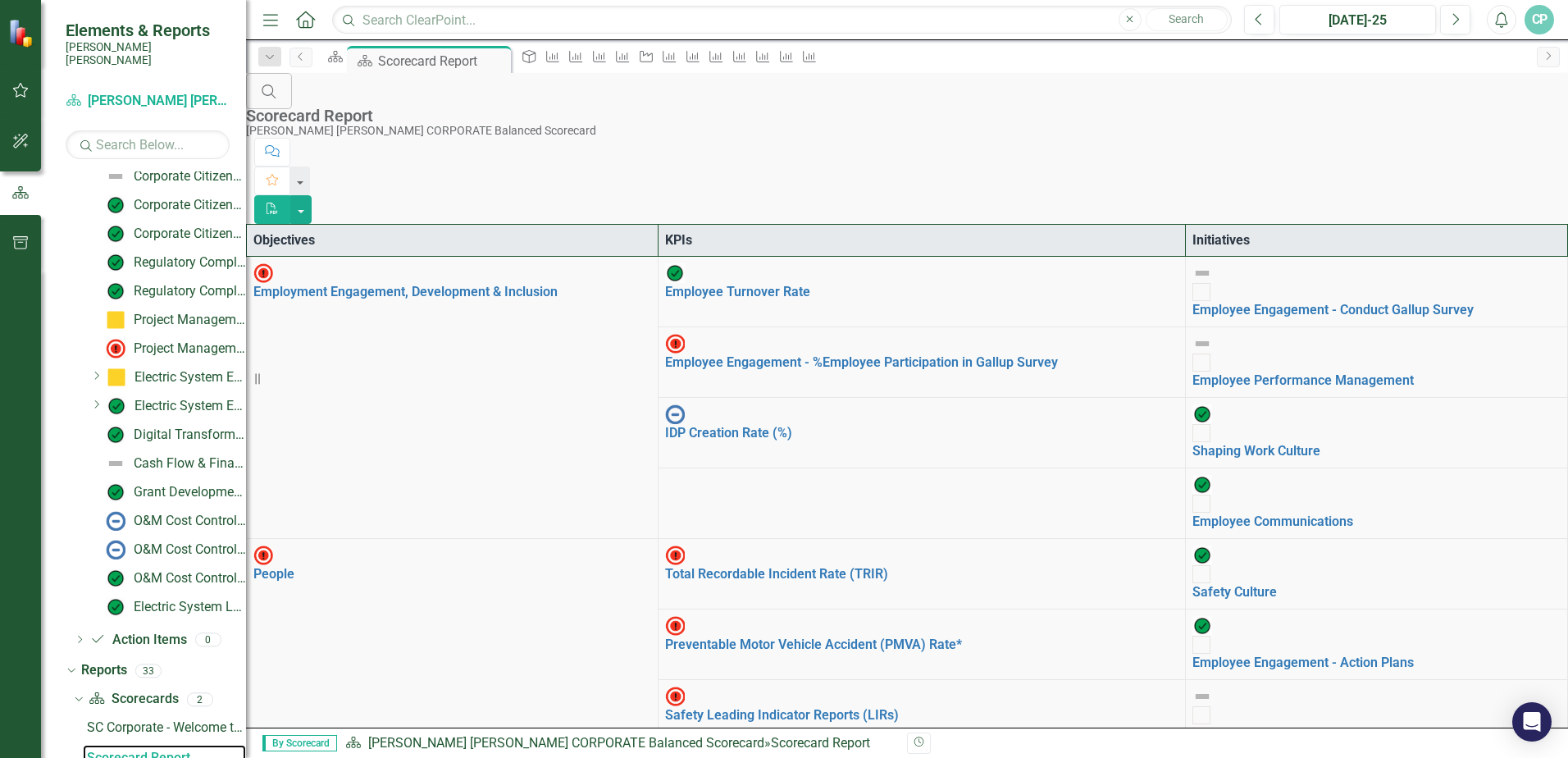
scroll to position [313, 0]
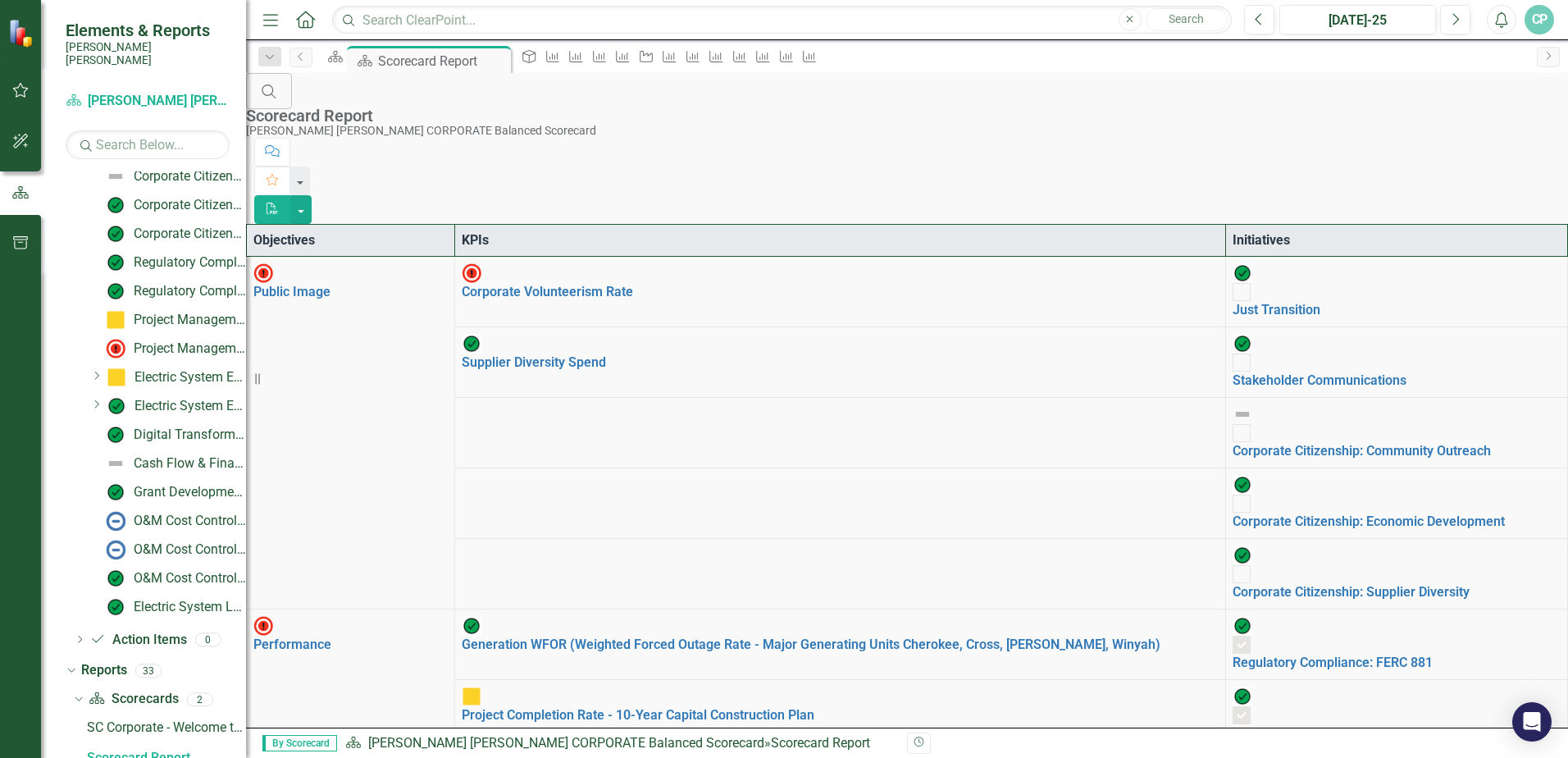
checkbox input "true"
